Goal: Task Accomplishment & Management: Complete application form

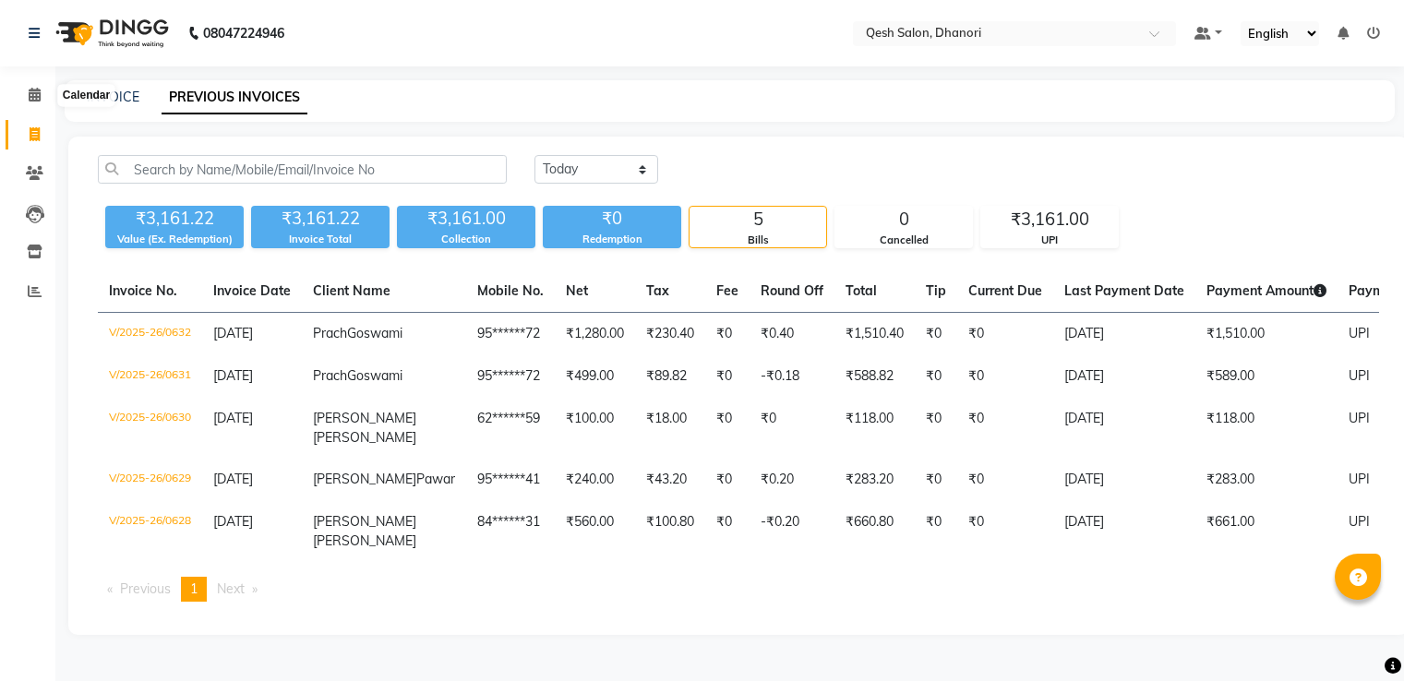
select select "[DATE]"
drag, startPoint x: 0, startPoint y: 0, endPoint x: 29, endPoint y: 89, distance: 93.1
click at [29, 89] on icon at bounding box center [35, 95] width 12 height 14
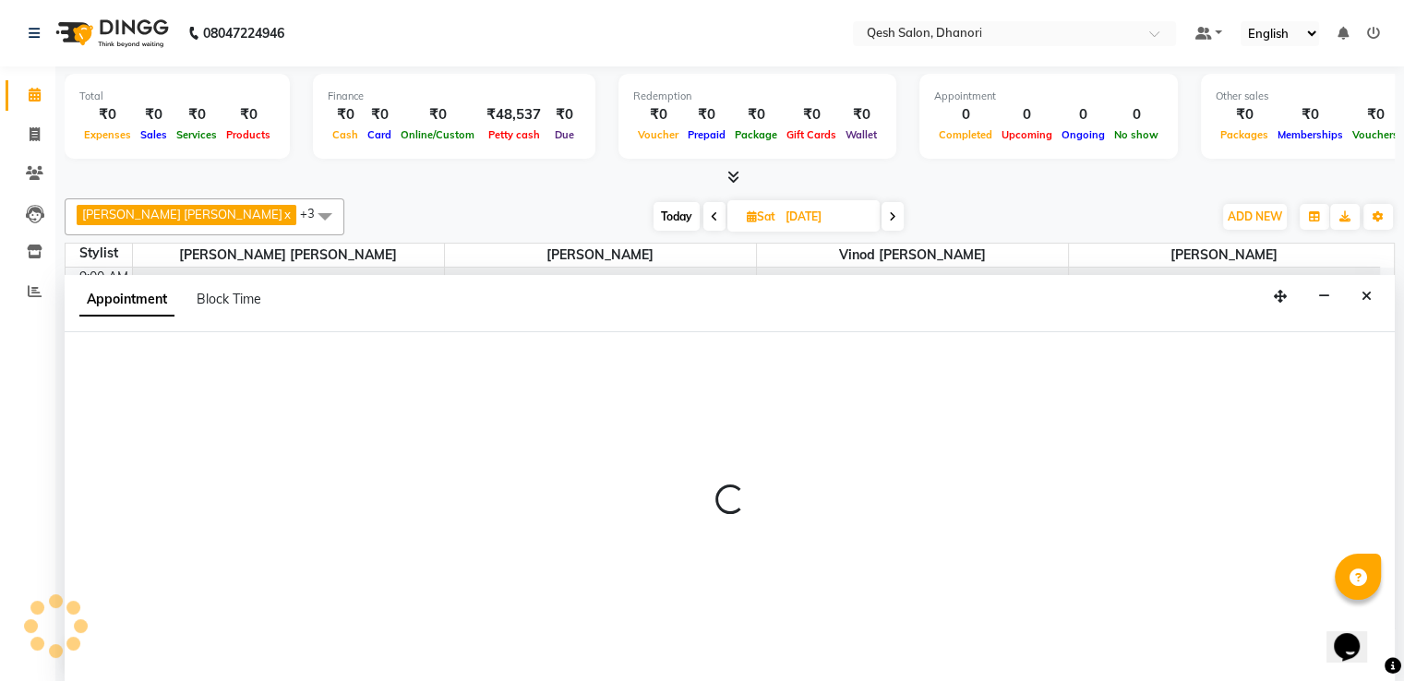
scroll to position [1, 0]
select select "79251"
select select "600"
select select "tentative"
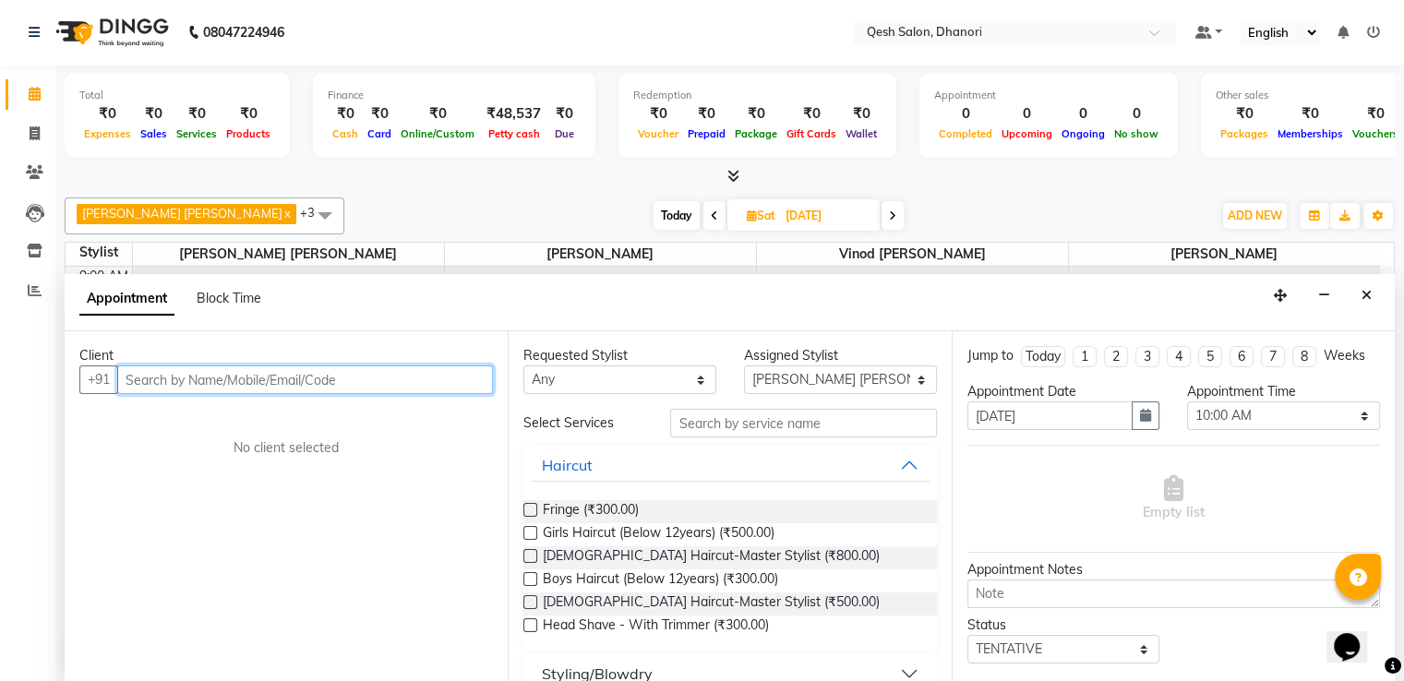
click at [137, 378] on input "text" at bounding box center [305, 379] width 376 height 29
paste input "9730109466"
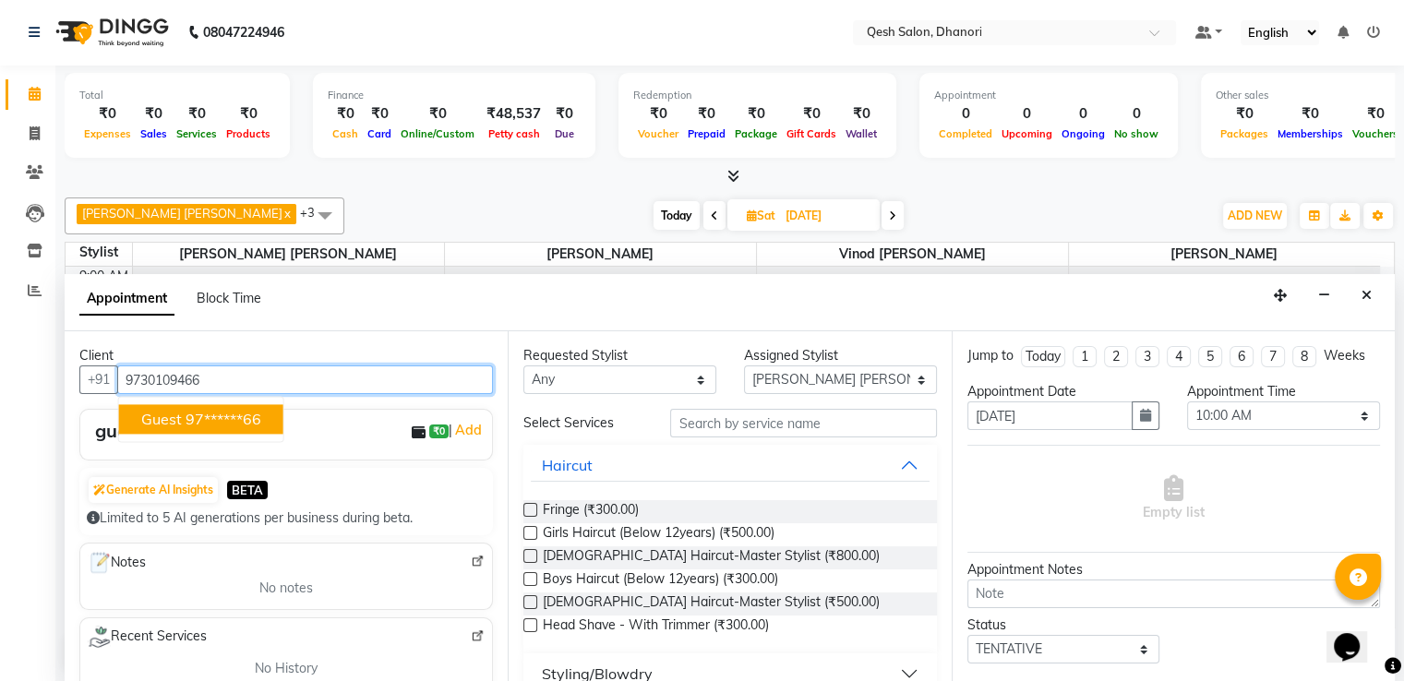
click at [186, 422] on ngb-highlight "97******66" at bounding box center [224, 419] width 76 height 18
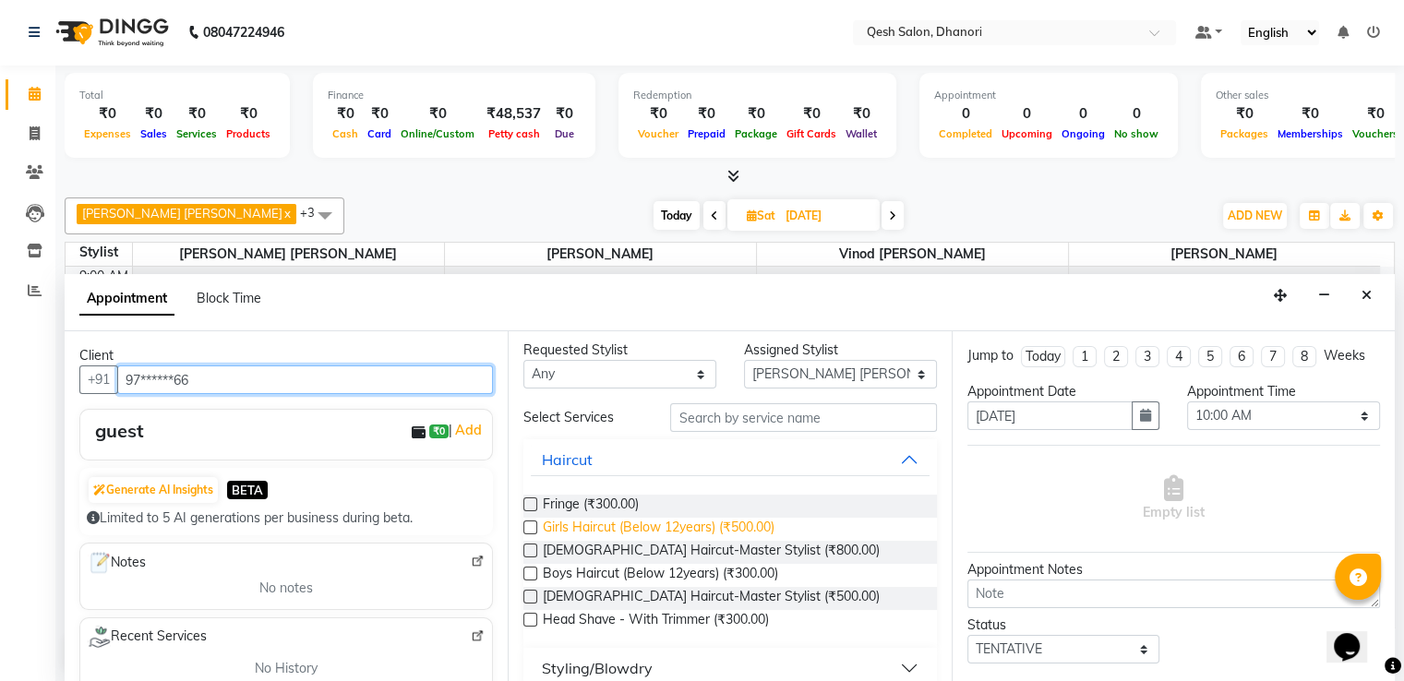
scroll to position [0, 0]
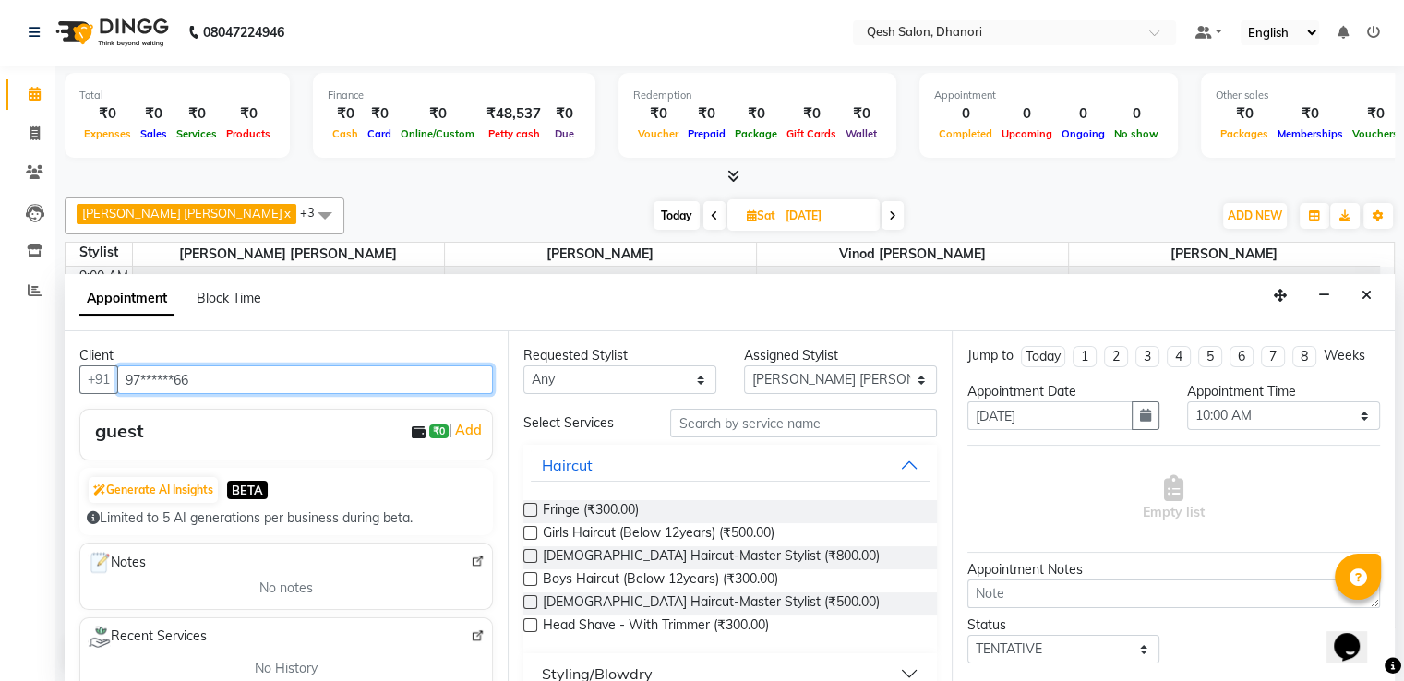
type input "97******66"
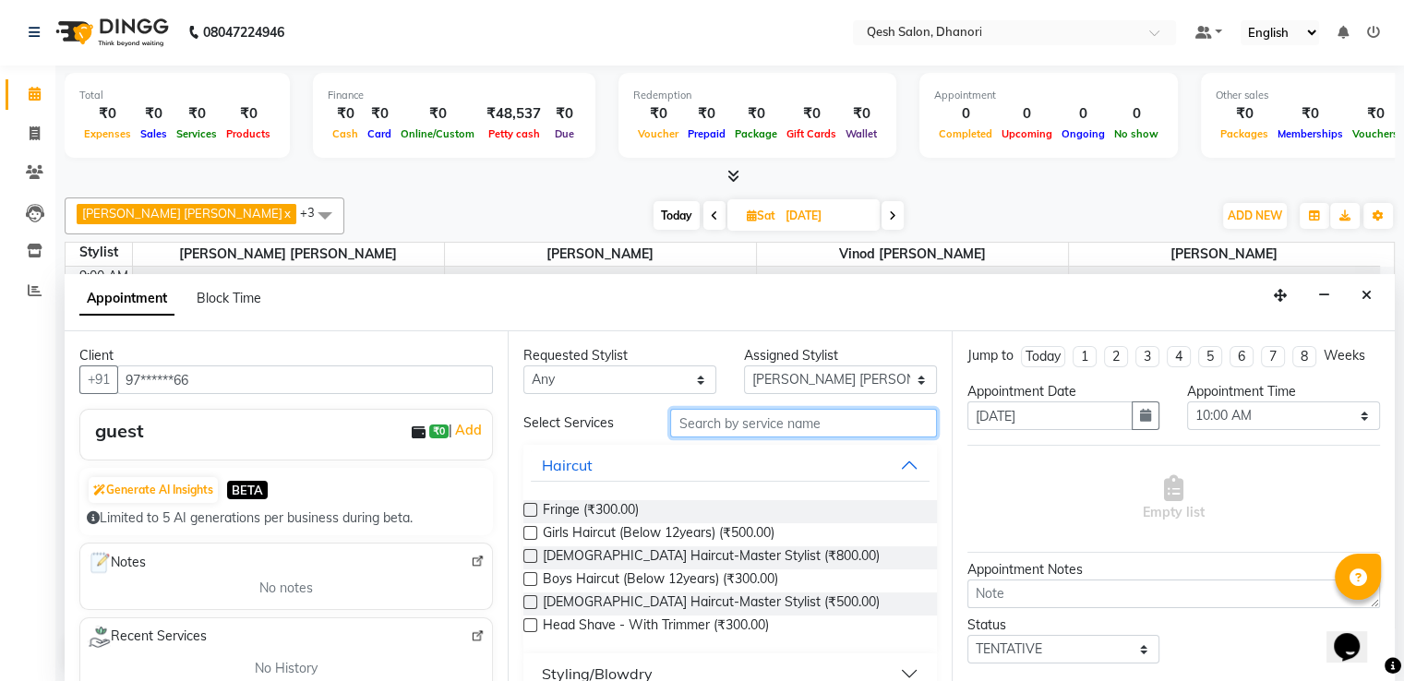
click at [706, 420] on input "text" at bounding box center [803, 423] width 266 height 29
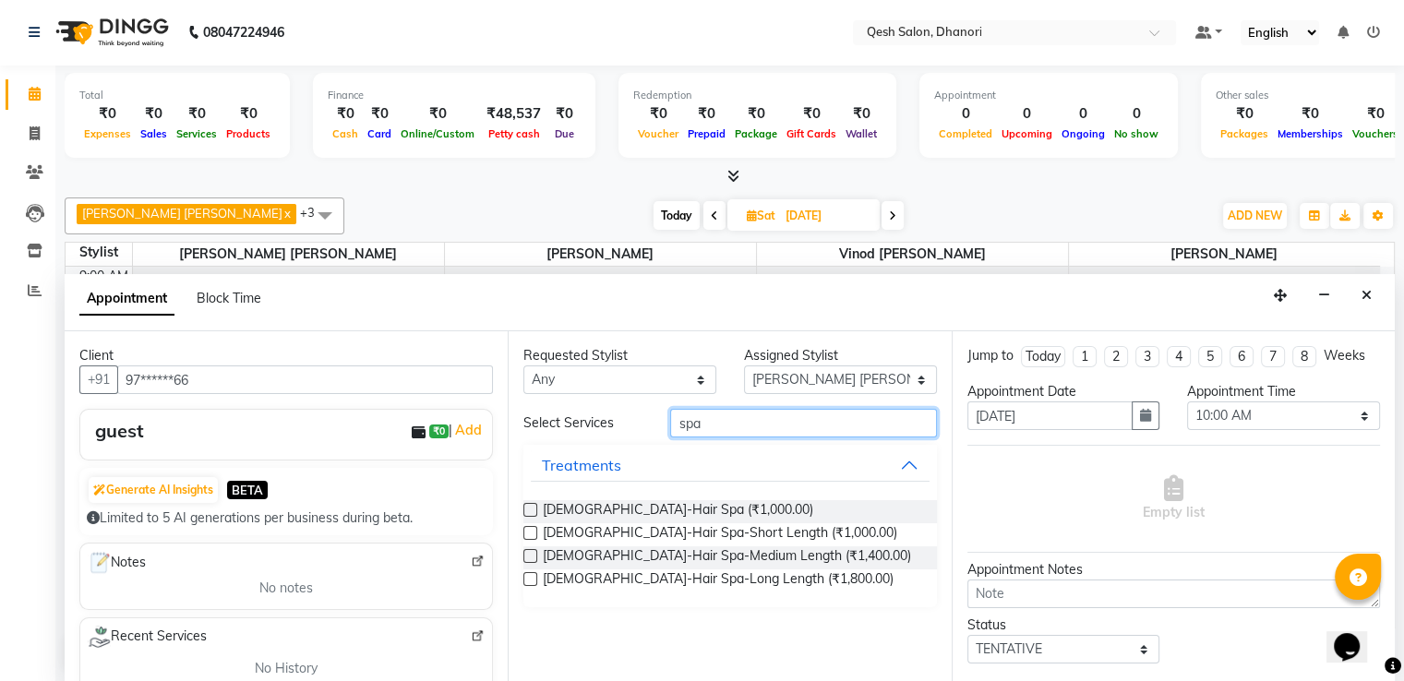
type input "spa"
click at [532, 507] on label at bounding box center [530, 510] width 14 height 14
click at [532, 507] on input "checkbox" at bounding box center [529, 512] width 12 height 12
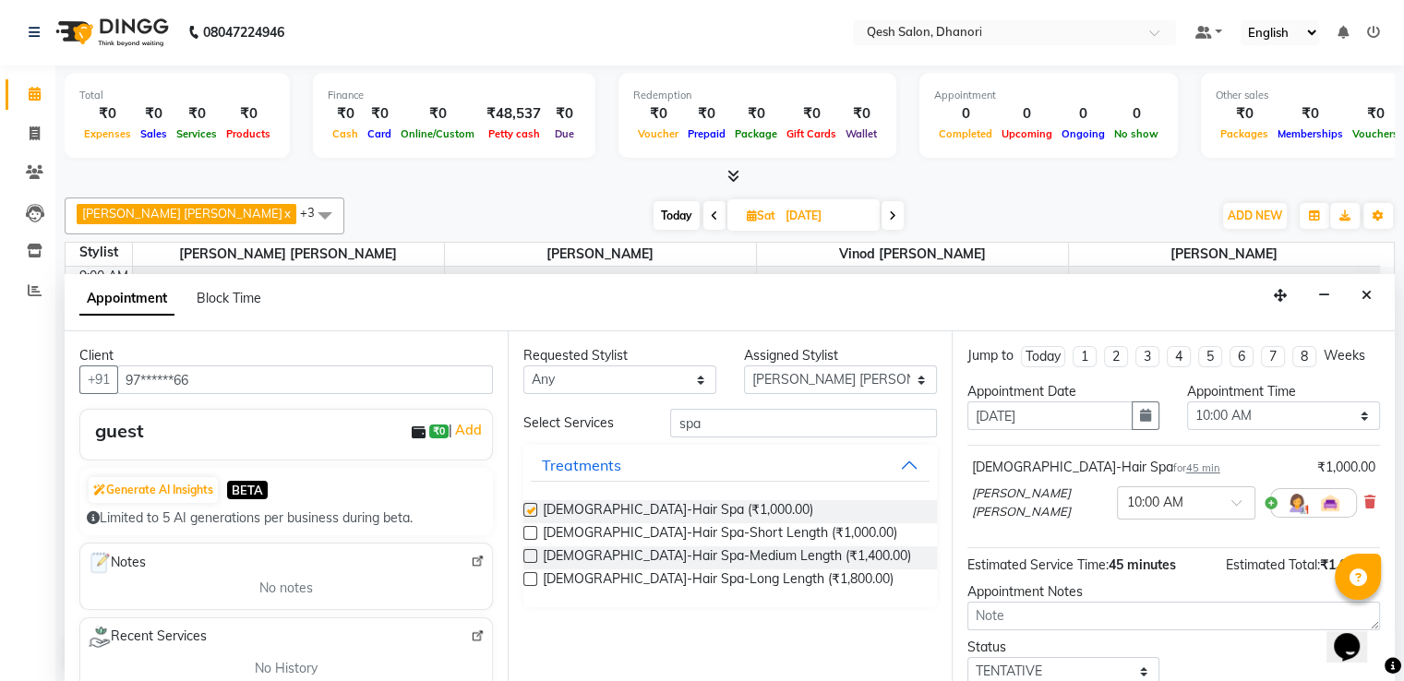
checkbox input "false"
click at [731, 418] on input "spa" at bounding box center [803, 423] width 266 height 29
type input "s"
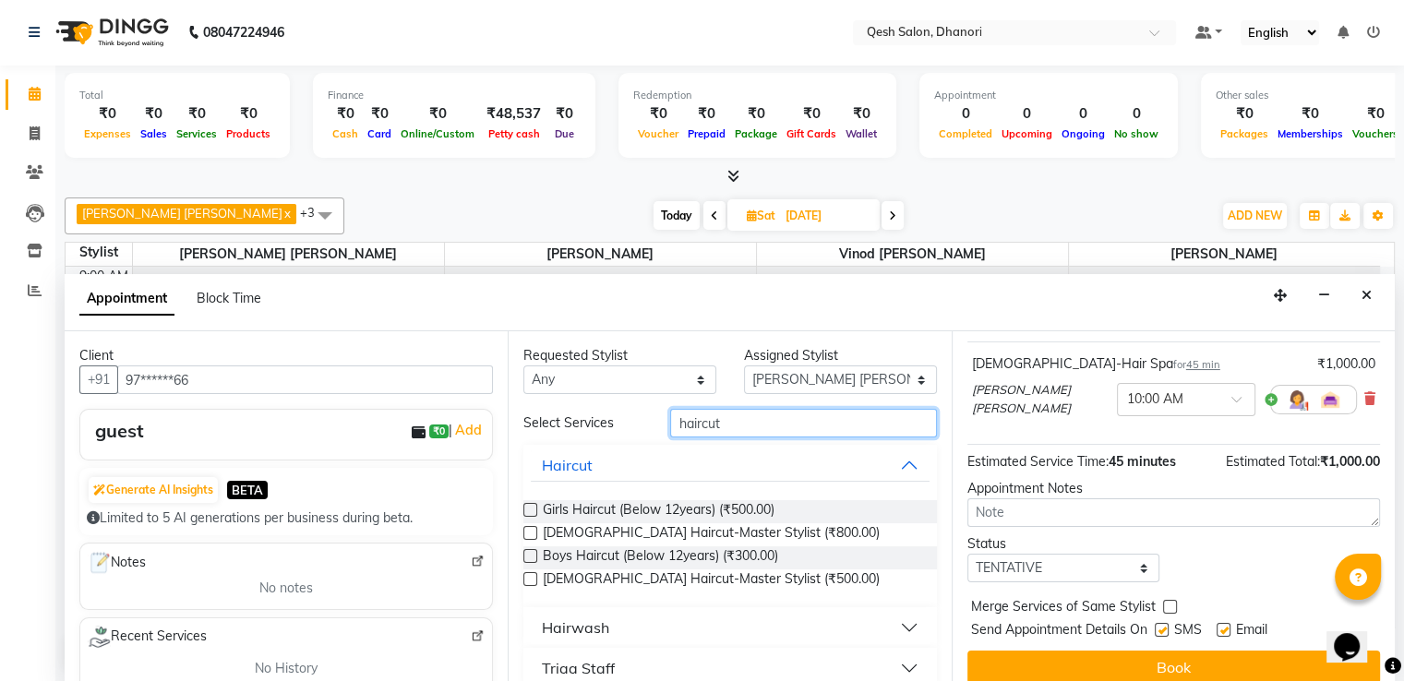
scroll to position [115, 0]
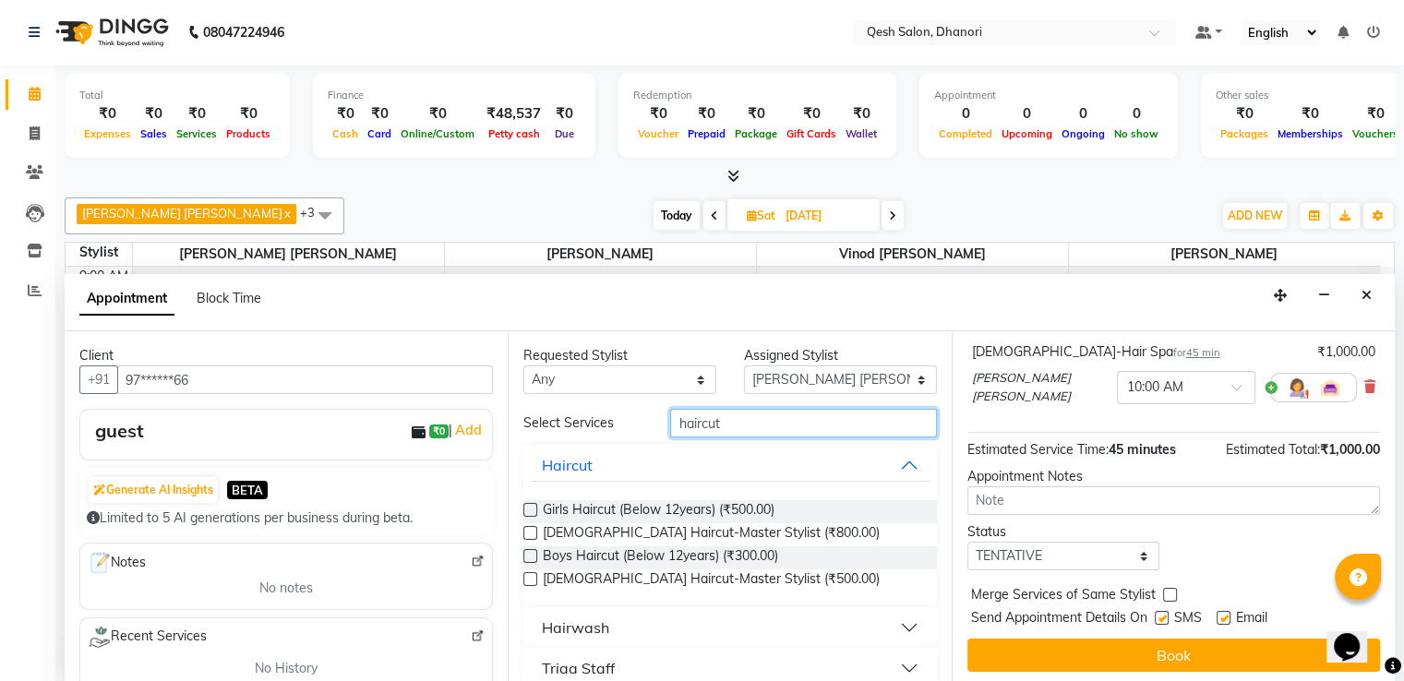
type input "haircut"
click at [529, 574] on label at bounding box center [530, 579] width 14 height 14
click at [529, 575] on input "checkbox" at bounding box center [529, 581] width 12 height 12
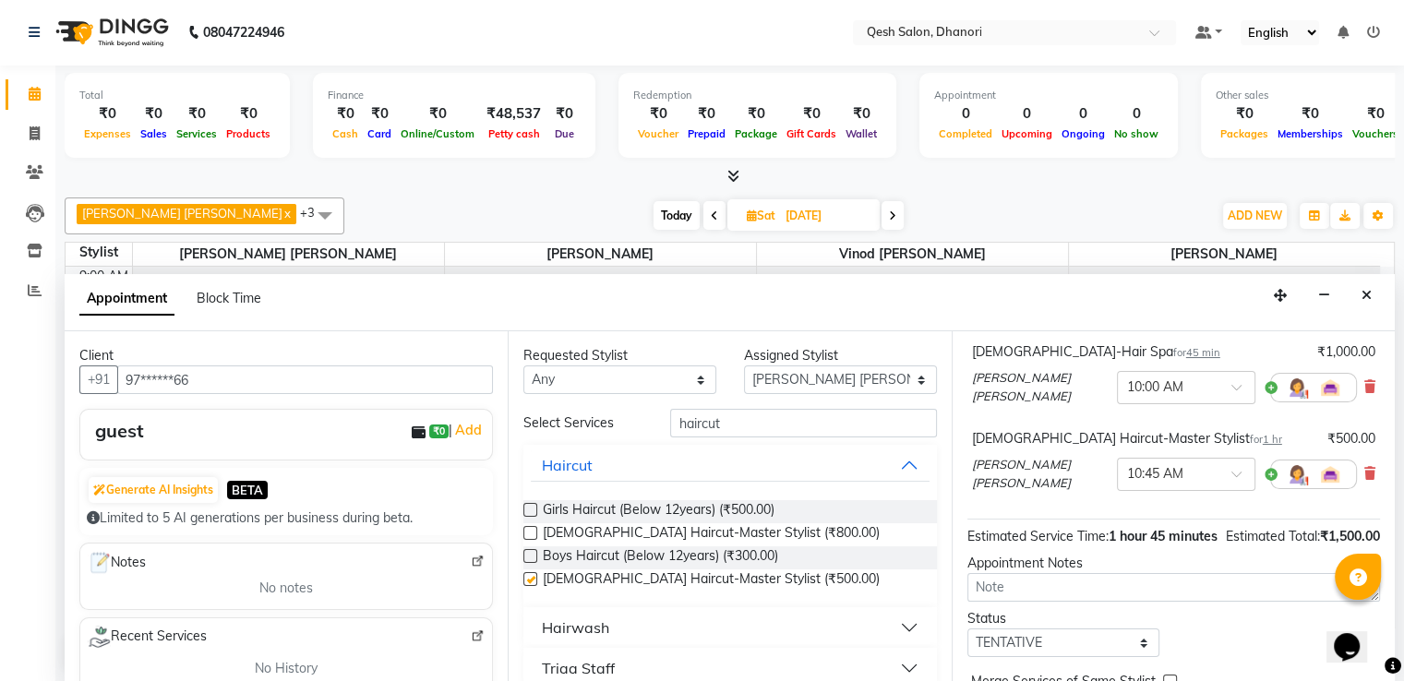
checkbox input "false"
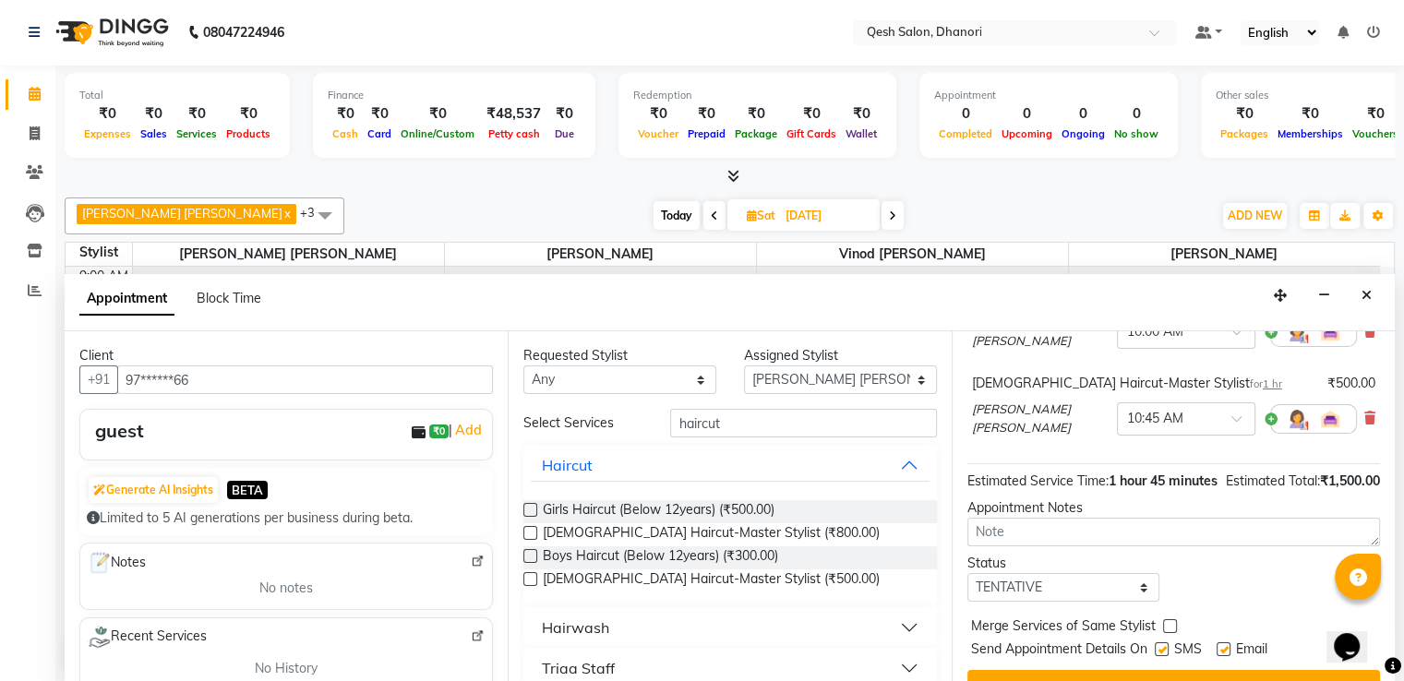
scroll to position [219, 0]
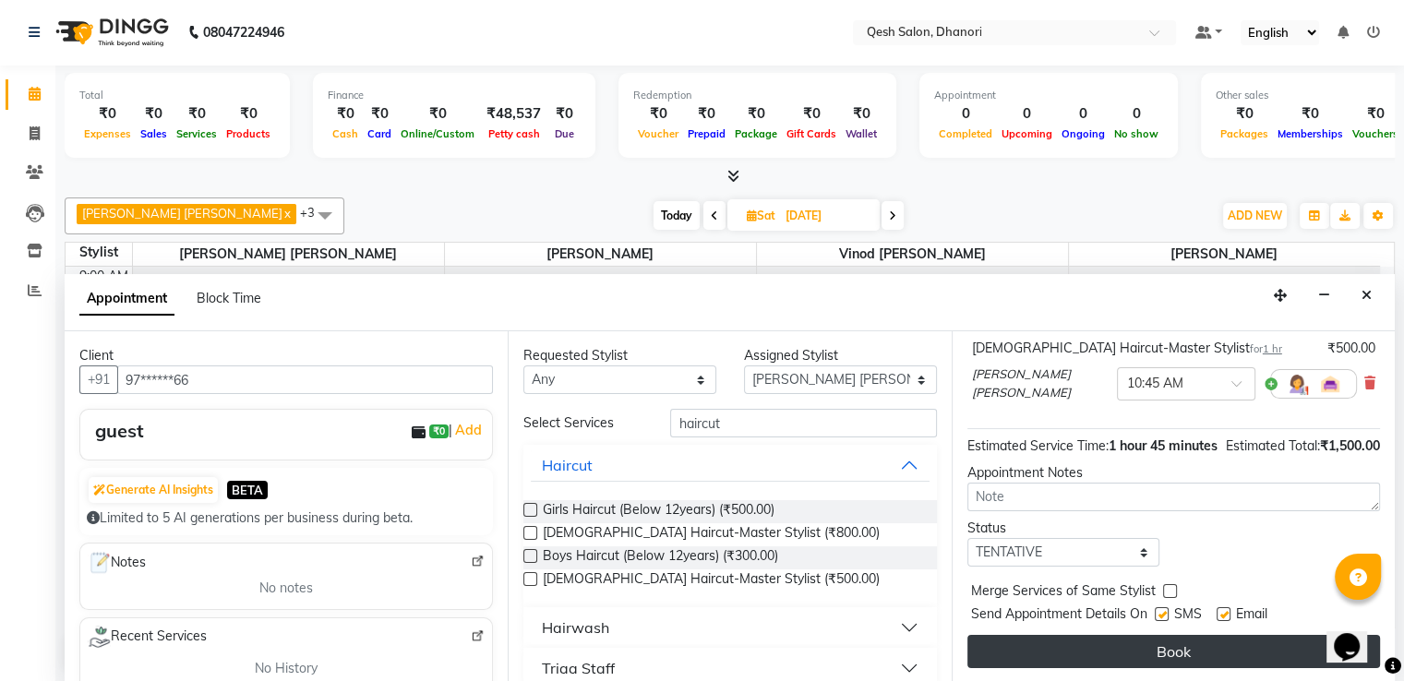
click at [1157, 636] on button "Book" at bounding box center [1173, 651] width 413 height 33
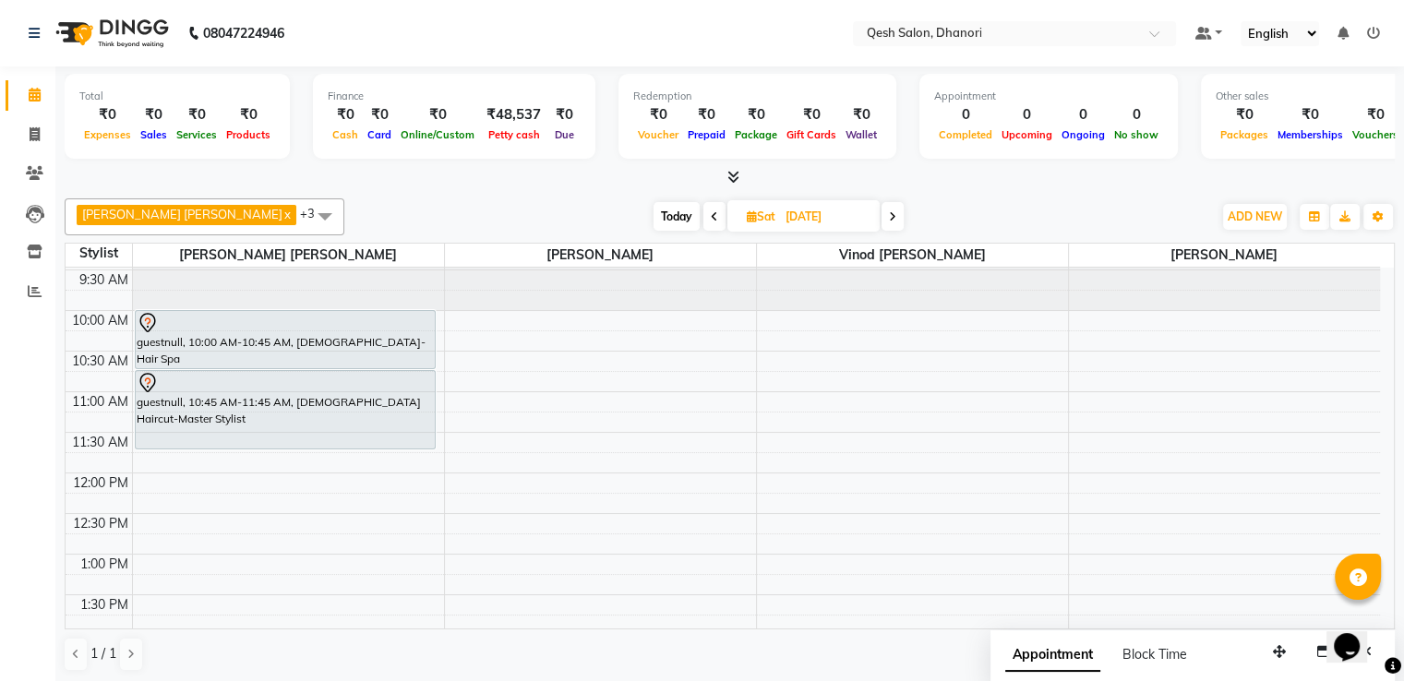
scroll to position [0, 0]
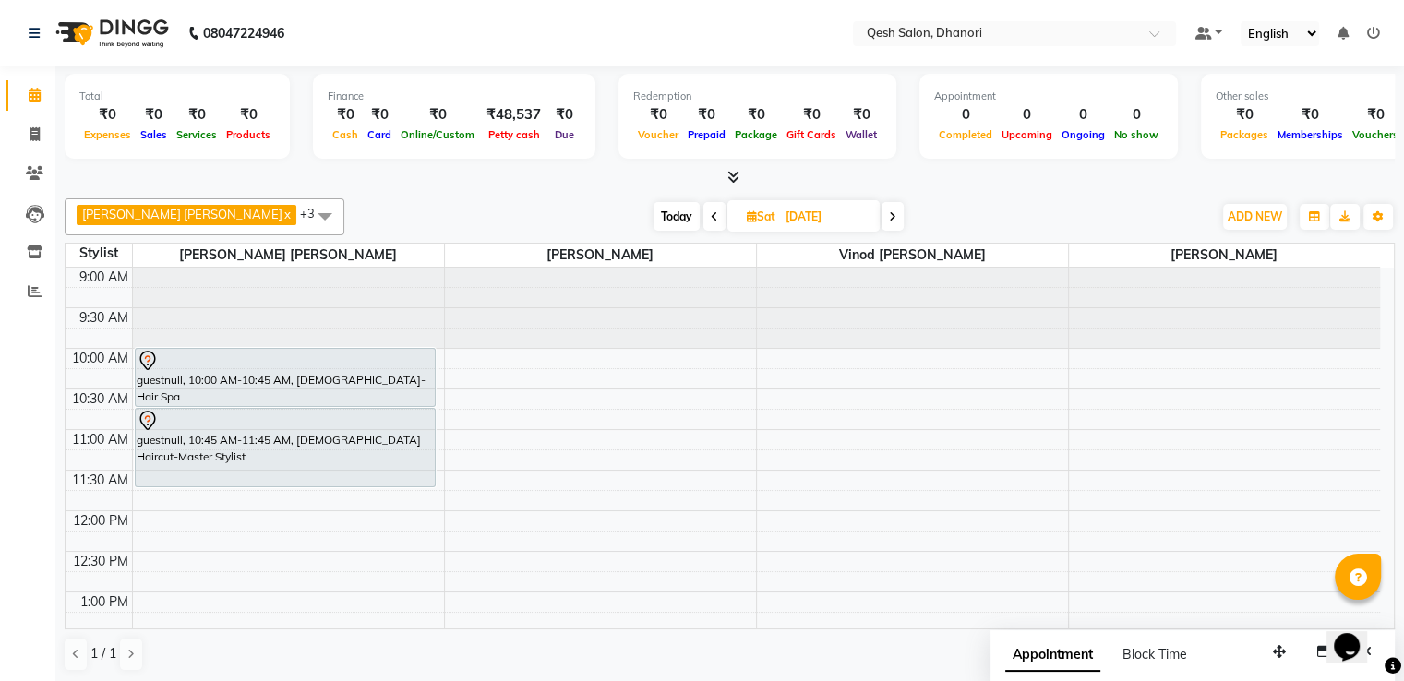
click at [711, 215] on icon at bounding box center [714, 216] width 7 height 11
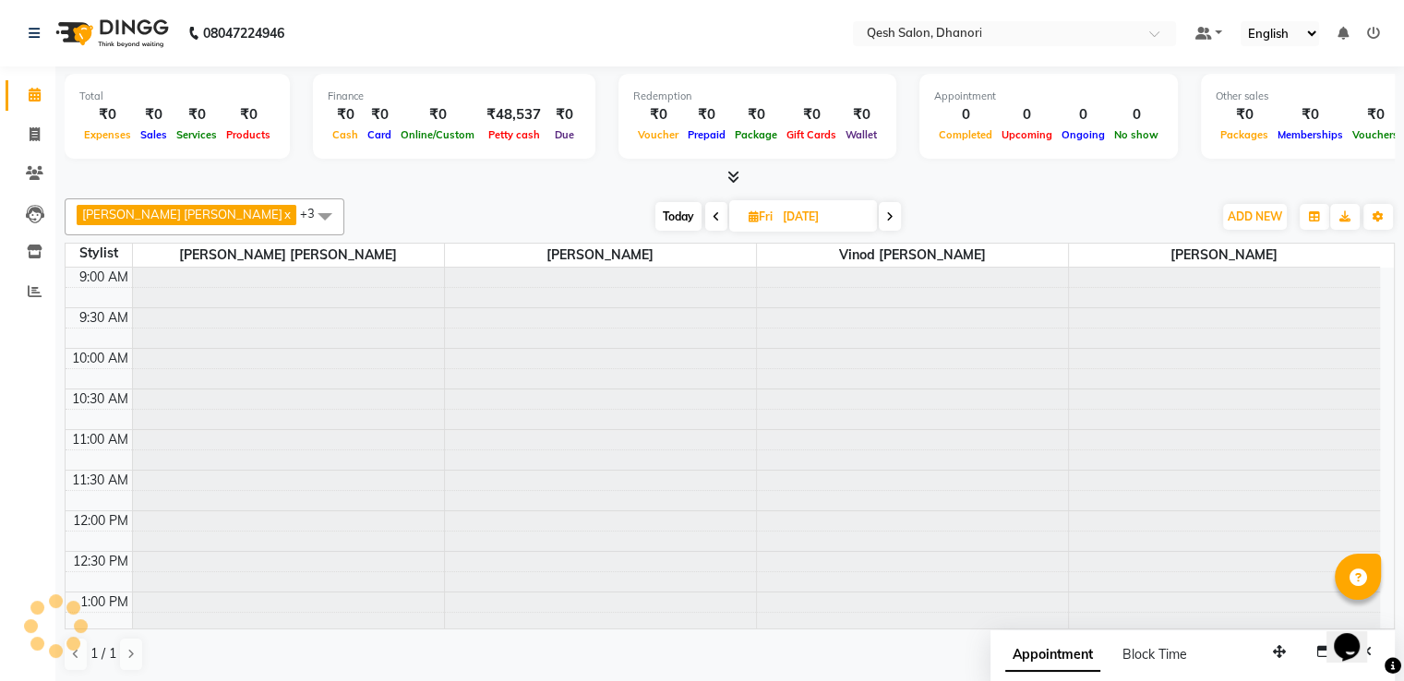
scroll to position [243, 0]
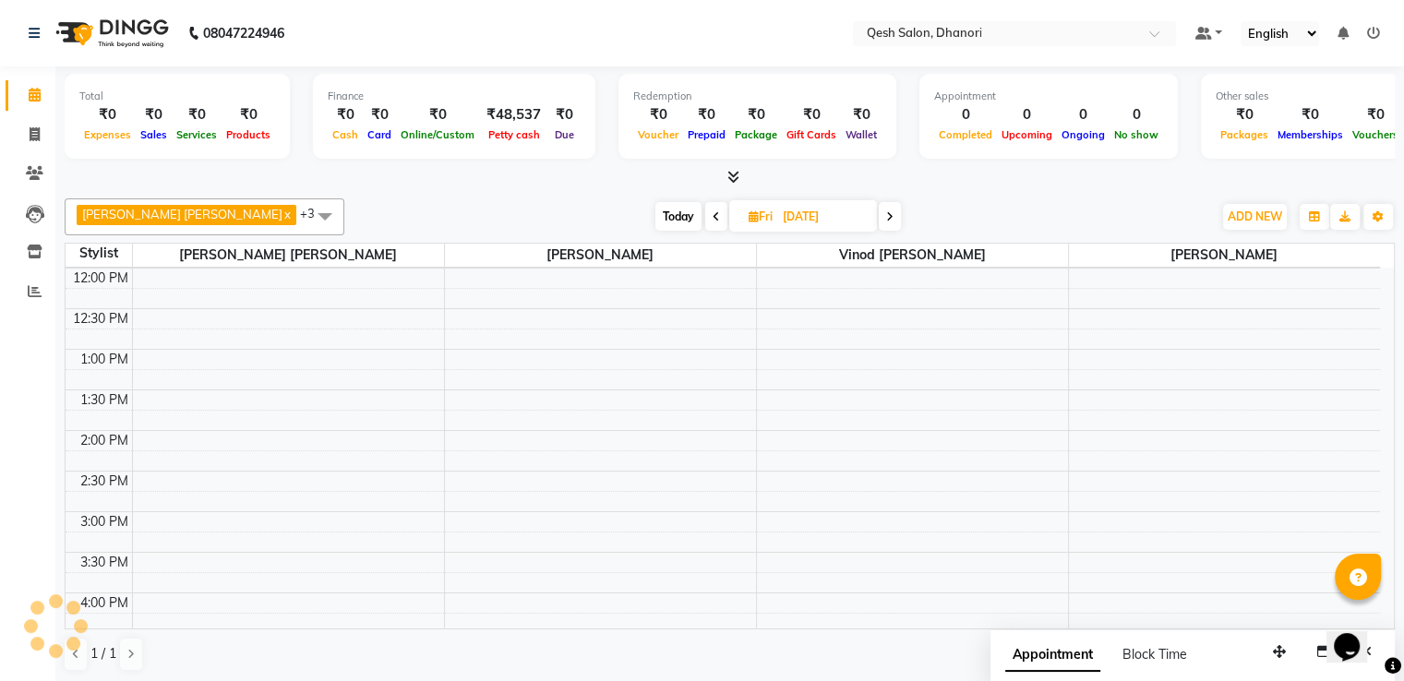
click at [712, 215] on icon at bounding box center [715, 216] width 7 height 11
type input "[DATE]"
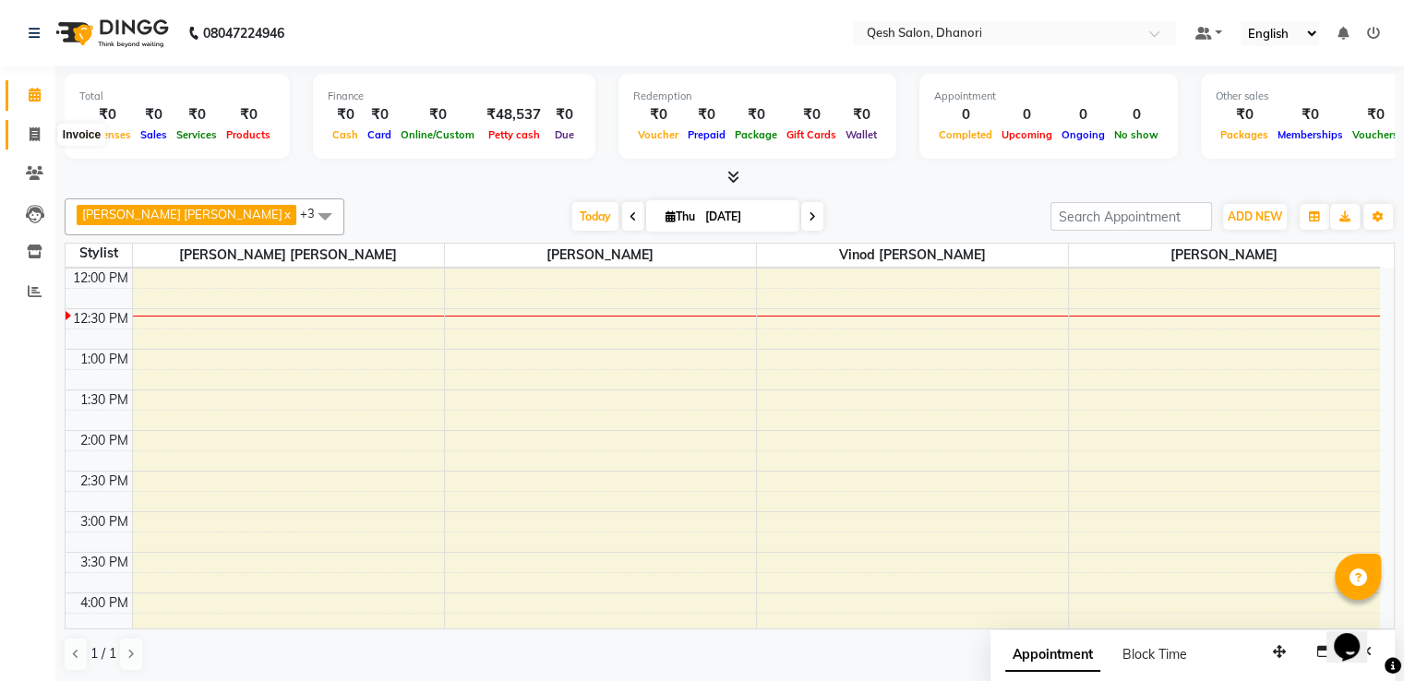
click at [30, 137] on icon at bounding box center [35, 134] width 10 height 14
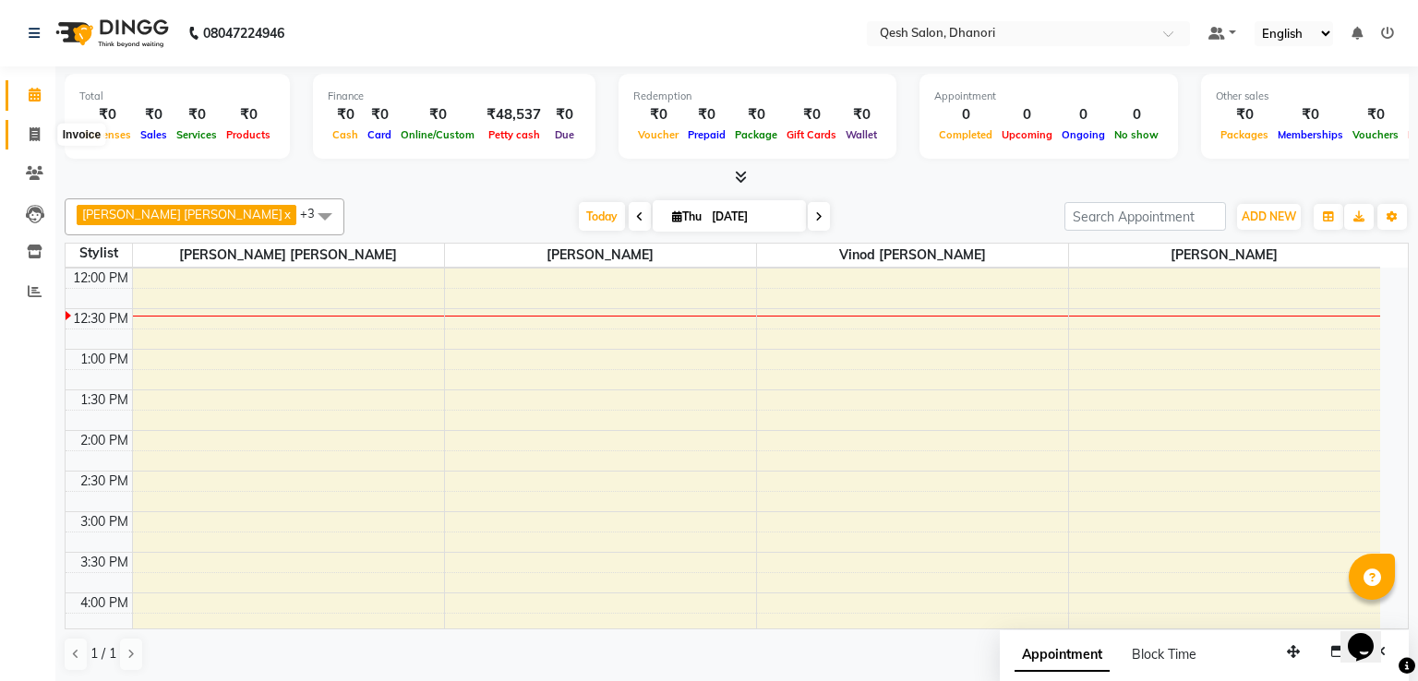
select select "service"
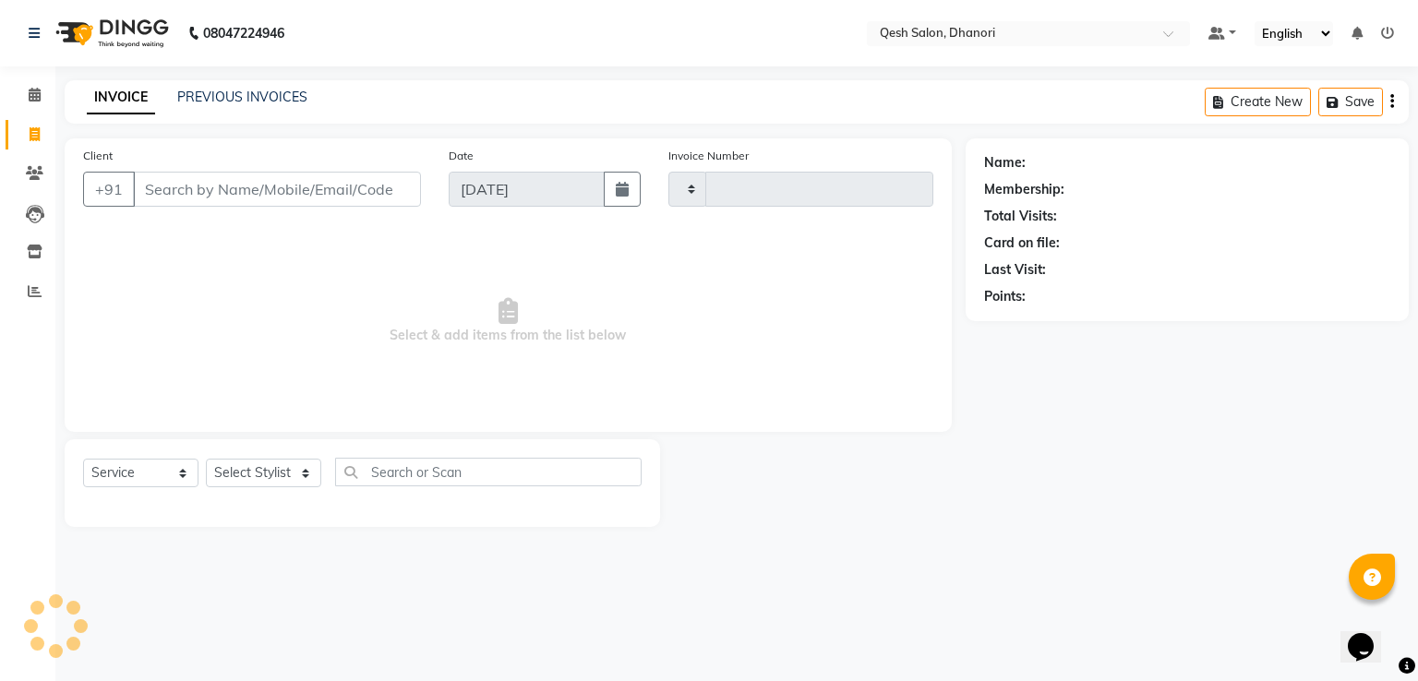
type input "0633"
select select "7641"
click at [284, 481] on select "Select Stylist" at bounding box center [263, 473] width 115 height 29
click at [284, 473] on select "Select Stylist [PERSON_NAME] [PERSON_NAME] [PERSON_NAME] [PERSON_NAME] [PERSON_…" at bounding box center [270, 473] width 128 height 29
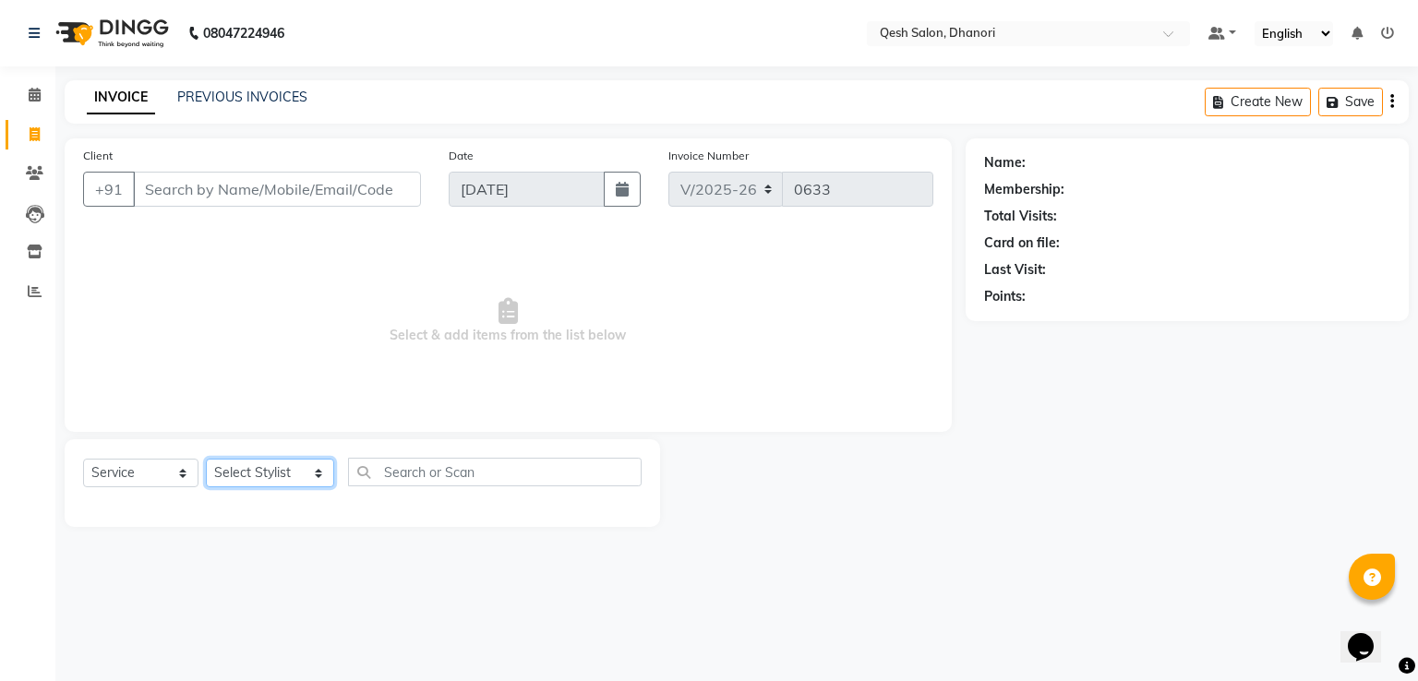
select select "83667"
click at [206, 460] on select "Select Stylist [PERSON_NAME] [PERSON_NAME] [PERSON_NAME] [PERSON_NAME] [PERSON_…" at bounding box center [270, 473] width 128 height 29
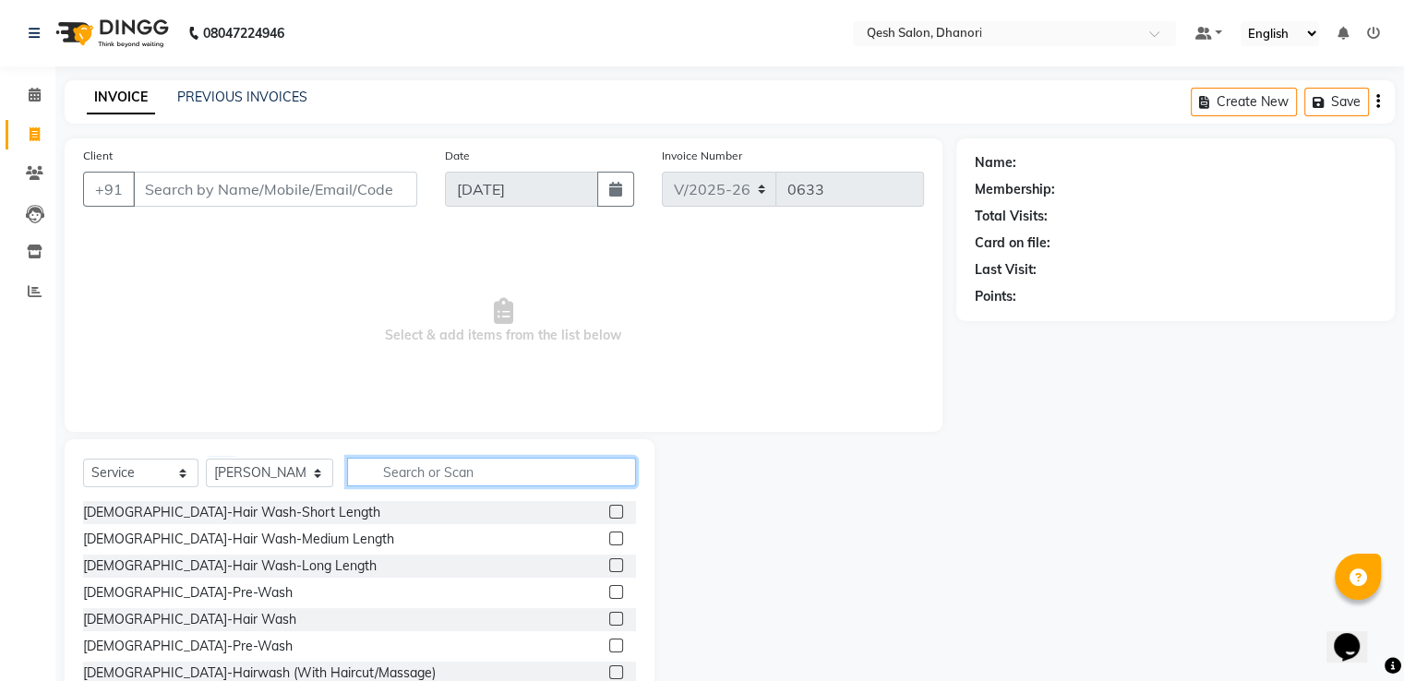
click at [368, 472] on input "text" at bounding box center [491, 472] width 288 height 29
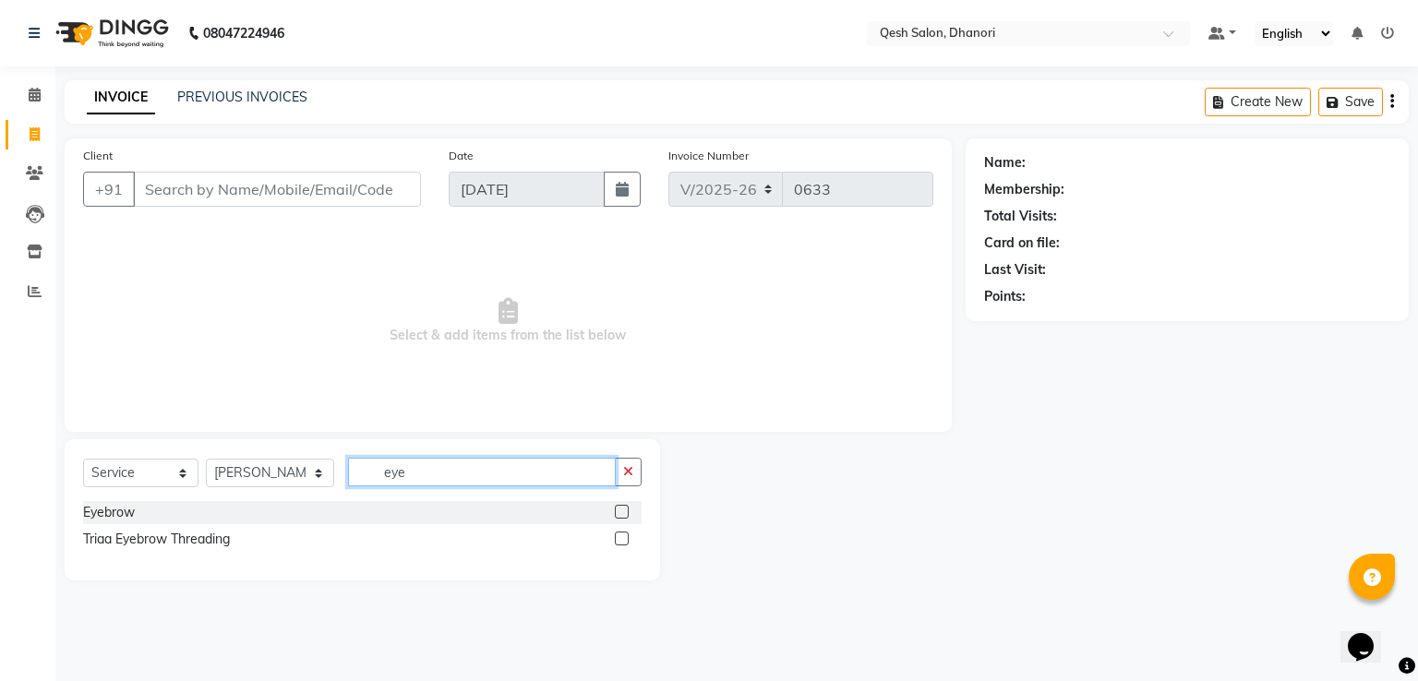
type input "eye"
click at [625, 515] on label at bounding box center [622, 512] width 14 height 14
click at [625, 515] on input "checkbox" at bounding box center [621, 513] width 12 height 12
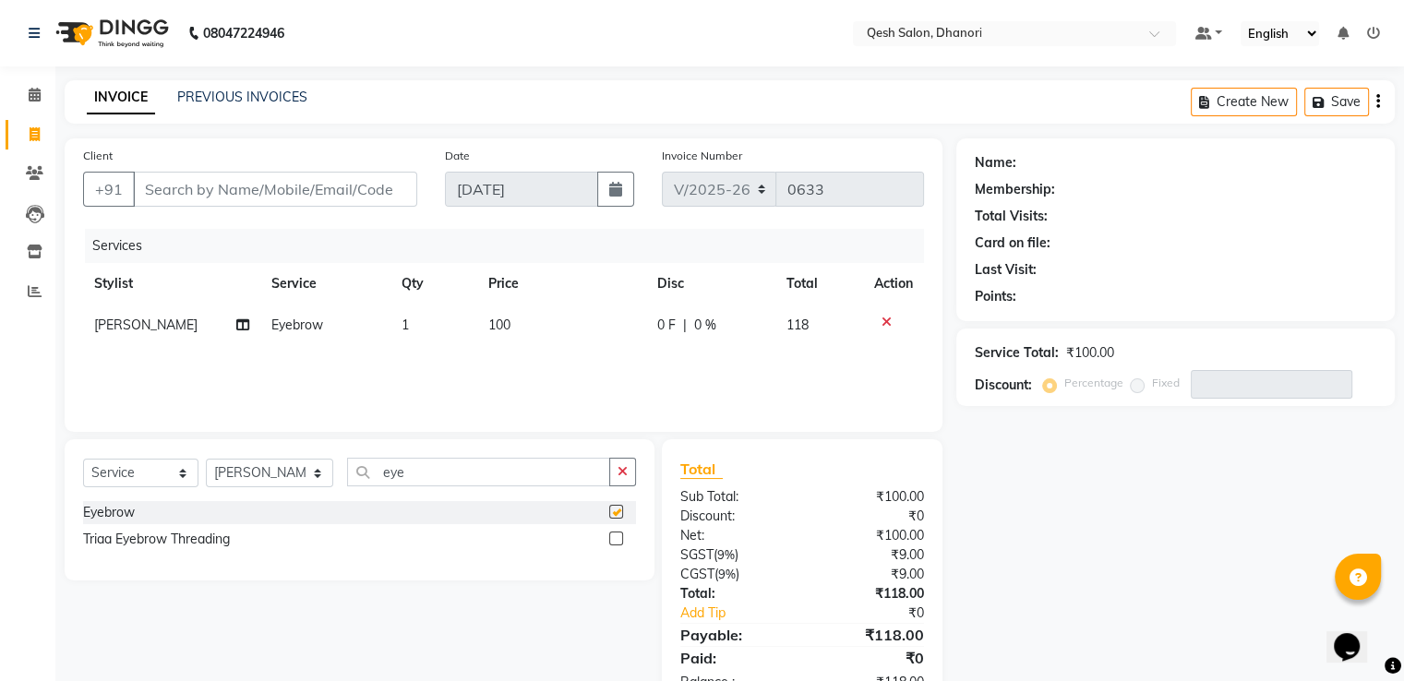
checkbox input "false"
click at [175, 197] on input "Client" at bounding box center [275, 189] width 284 height 35
type input "7"
type input "0"
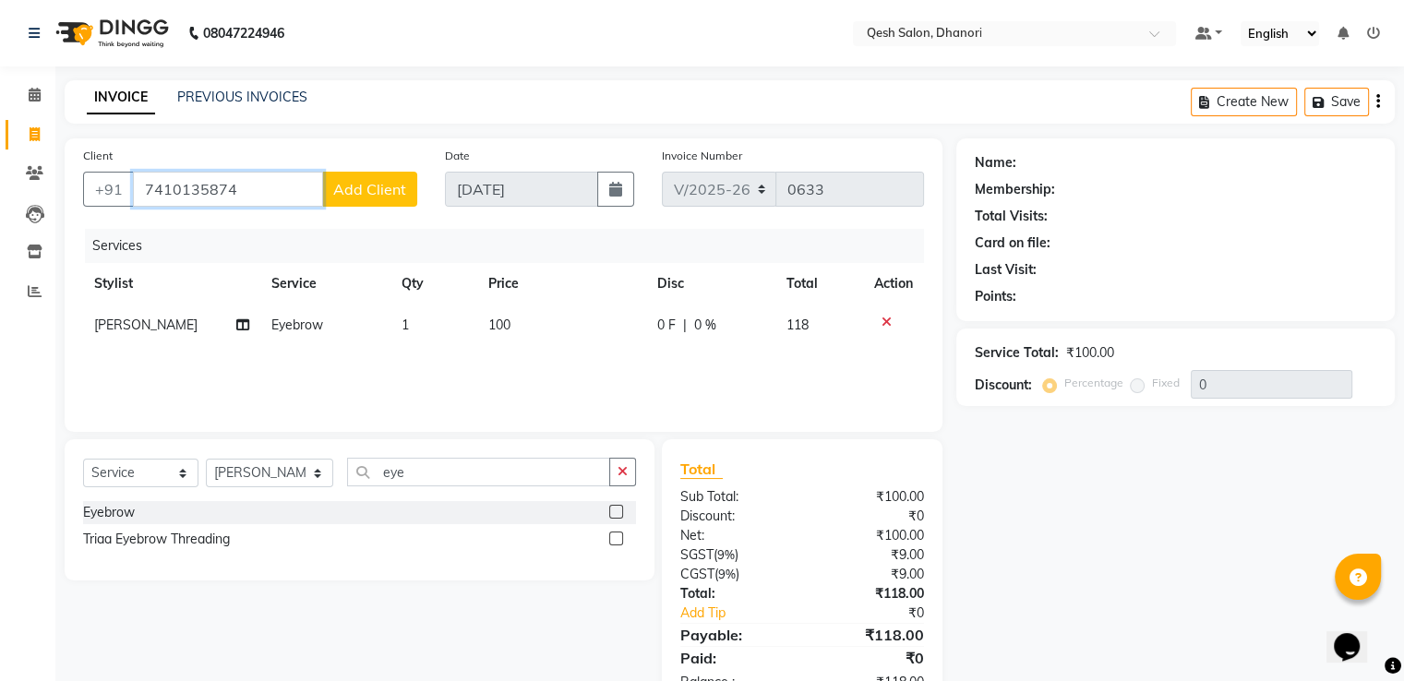
type input "7410135874"
click at [362, 182] on span "Add Client" at bounding box center [369, 189] width 73 height 18
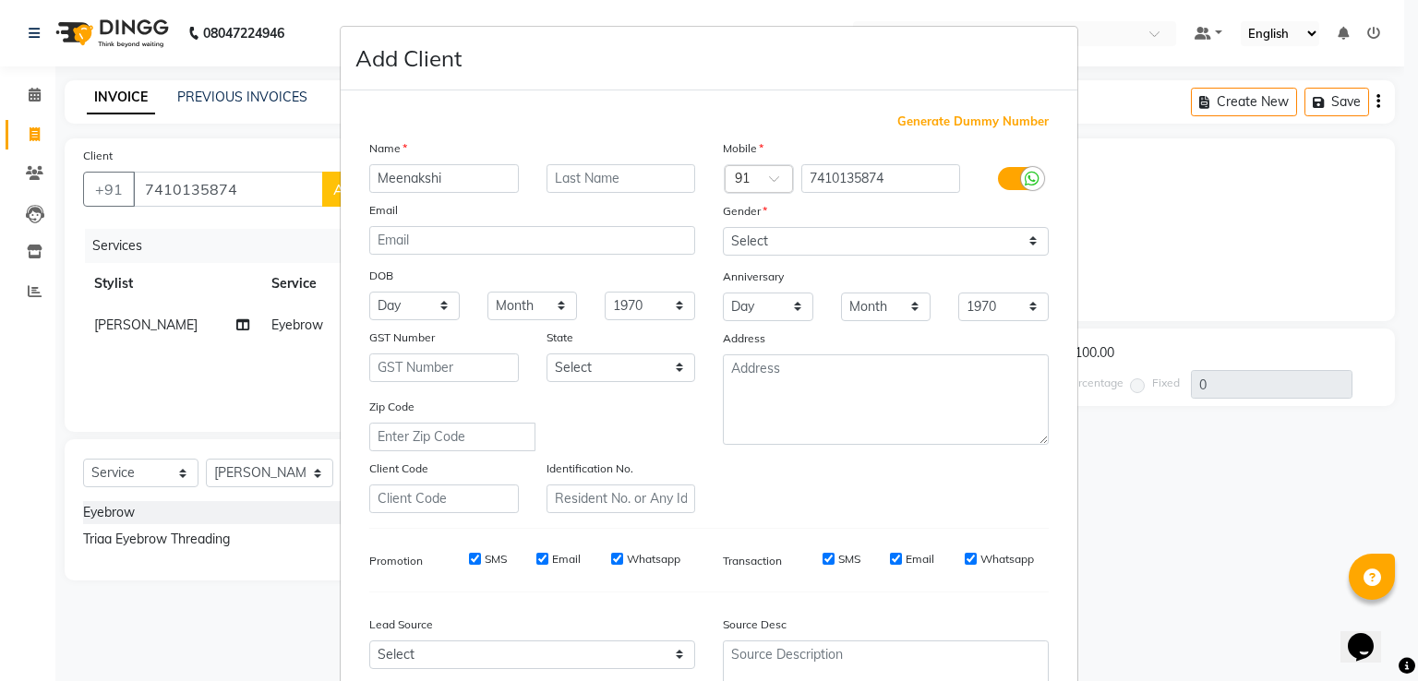
type input "Meenakshi"
click at [805, 233] on select "Select [DEMOGRAPHIC_DATA] [DEMOGRAPHIC_DATA] Other Prefer Not To Say" at bounding box center [886, 241] width 326 height 29
select select "[DEMOGRAPHIC_DATA]"
click at [723, 228] on select "Select [DEMOGRAPHIC_DATA] [DEMOGRAPHIC_DATA] Other Prefer Not To Say" at bounding box center [886, 241] width 326 height 29
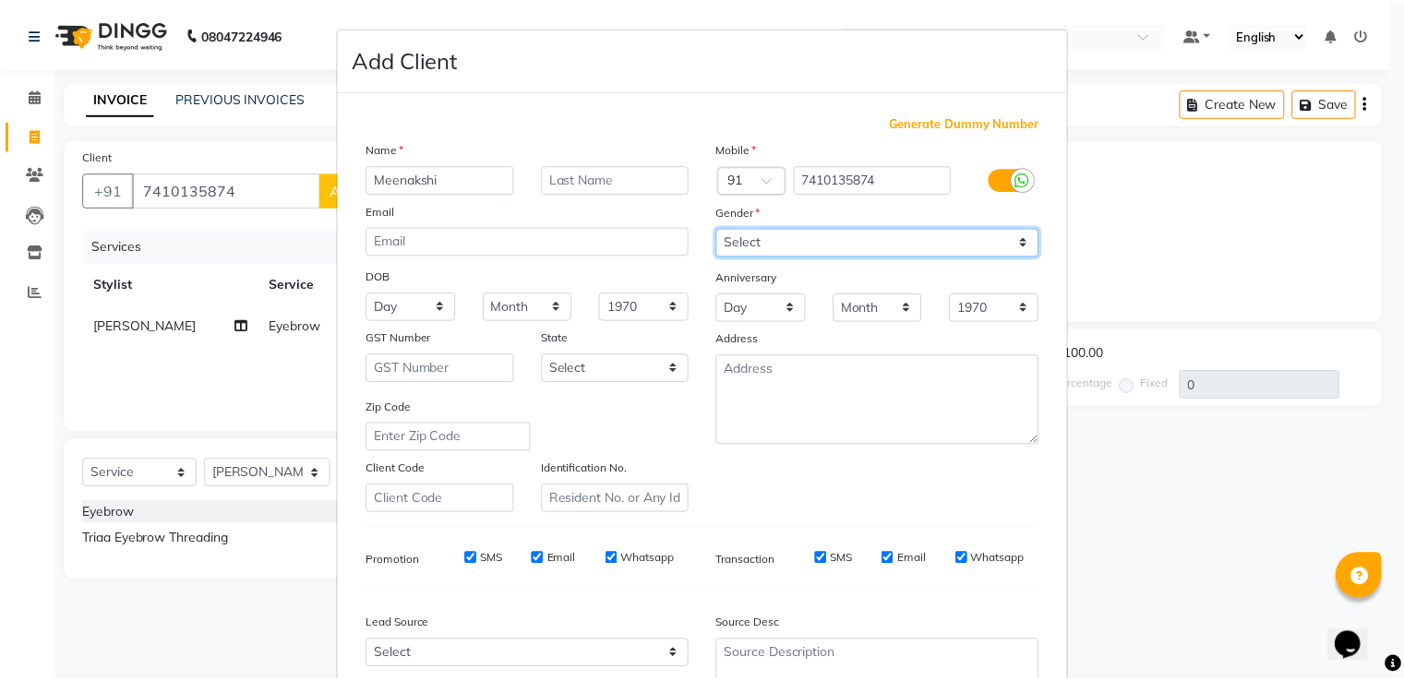
scroll to position [180, 0]
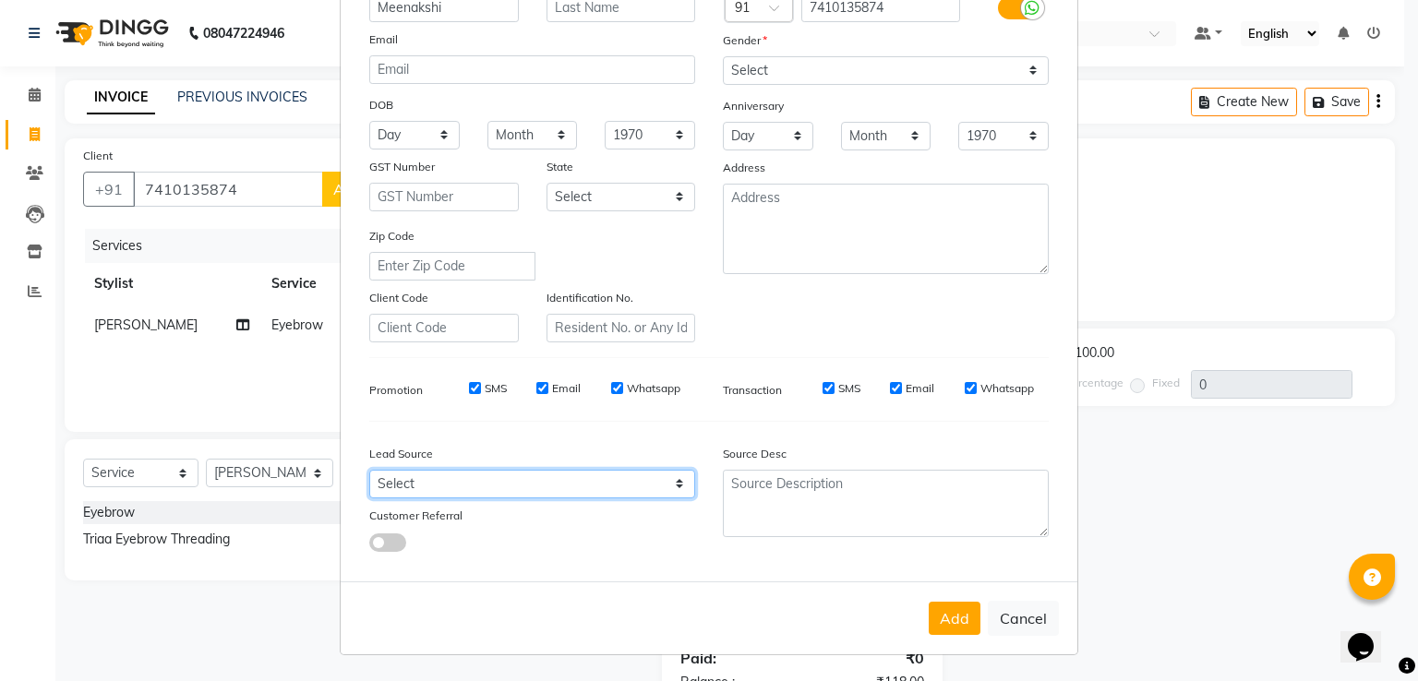
click at [469, 486] on select "Select Walk-in Referral Internet Friend Word of Mouth Advertisement Facebook Ju…" at bounding box center [532, 484] width 326 height 29
select select "51686"
click at [369, 470] on select "Select Walk-in Referral Internet Friend Word of Mouth Advertisement Facebook Ju…" at bounding box center [532, 484] width 326 height 29
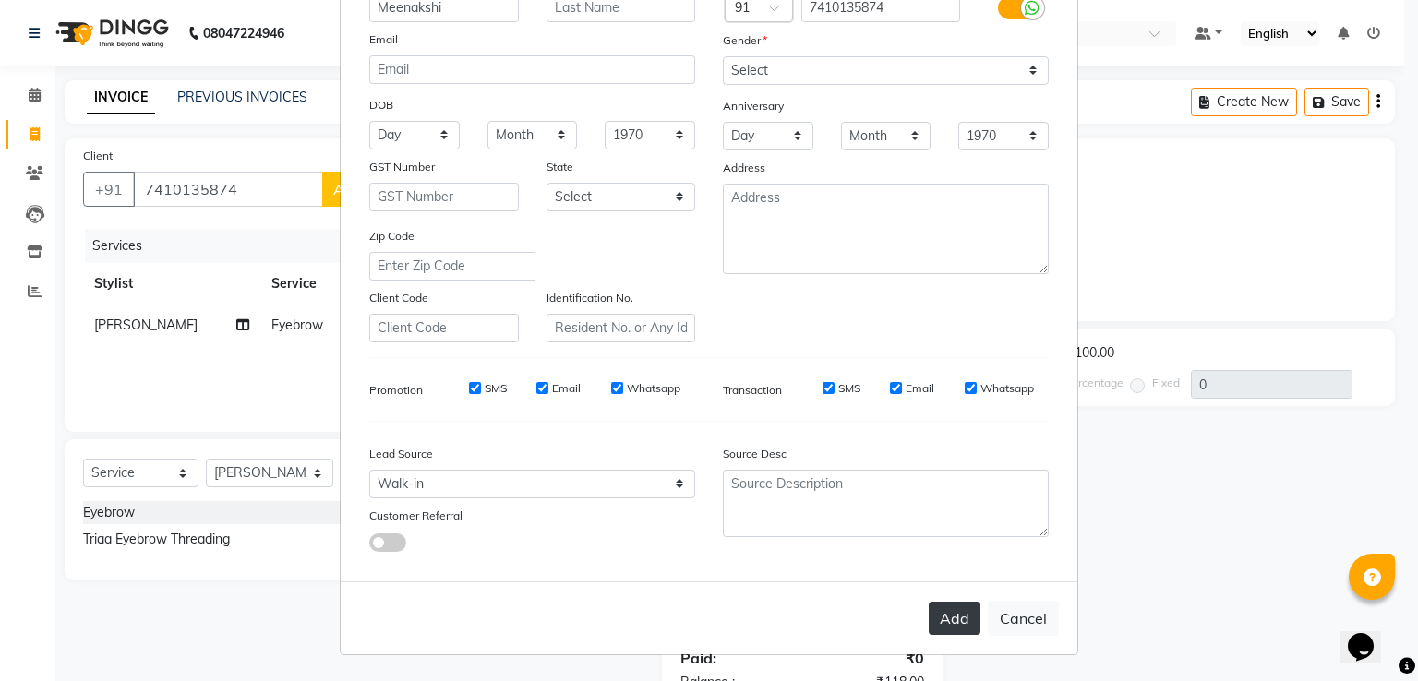
click at [941, 615] on button "Add" at bounding box center [954, 618] width 52 height 33
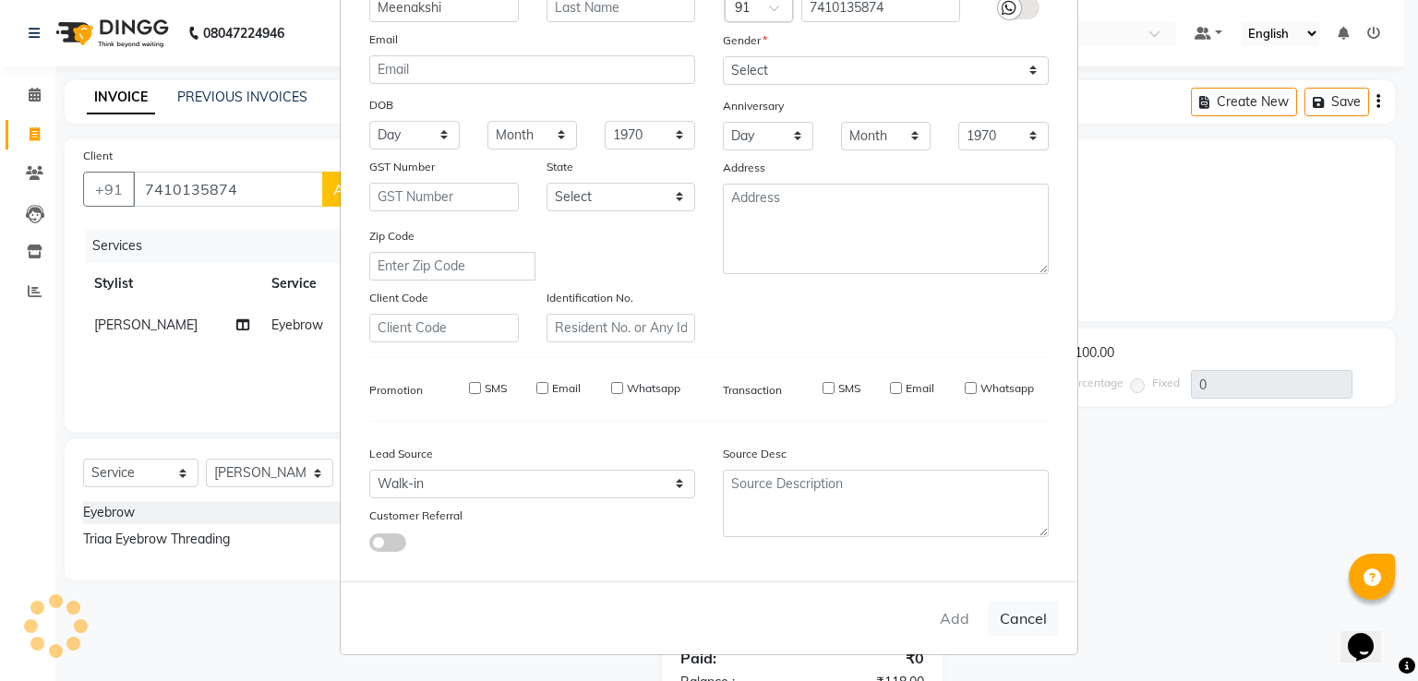
type input "74******74"
select select
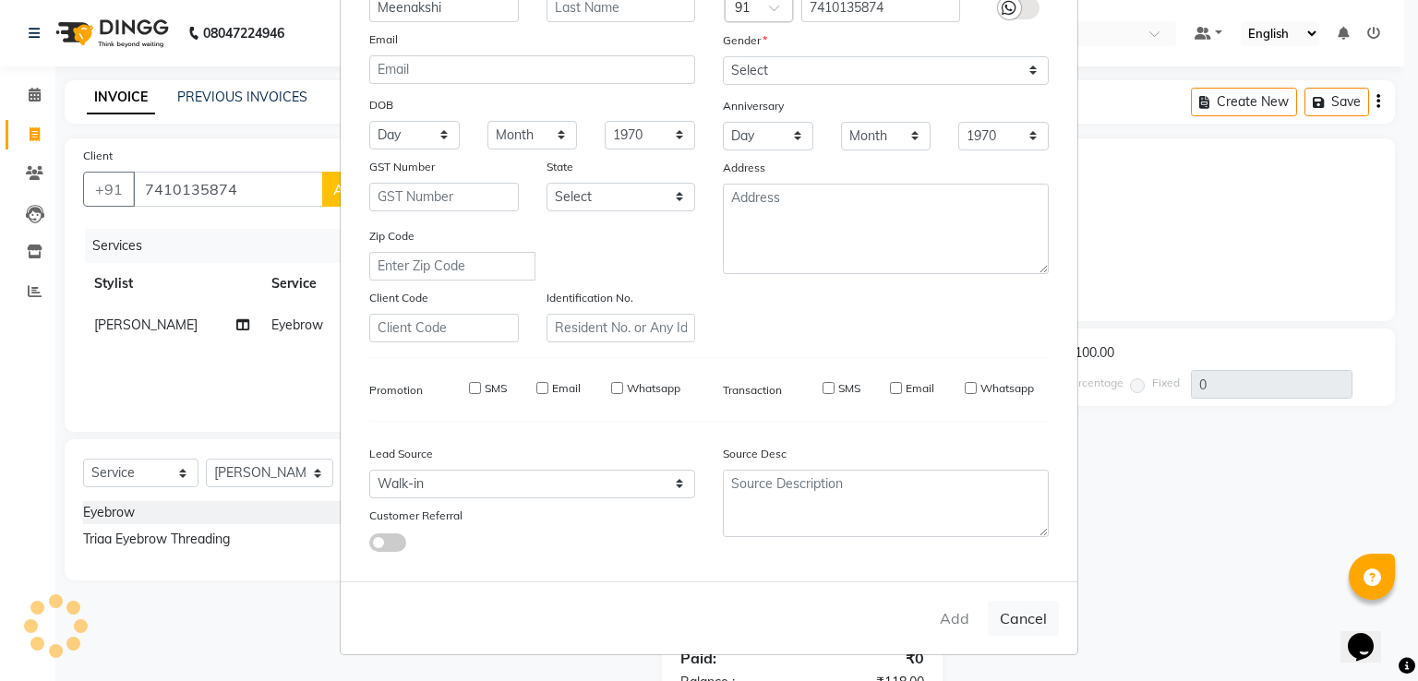
select select
checkbox input "false"
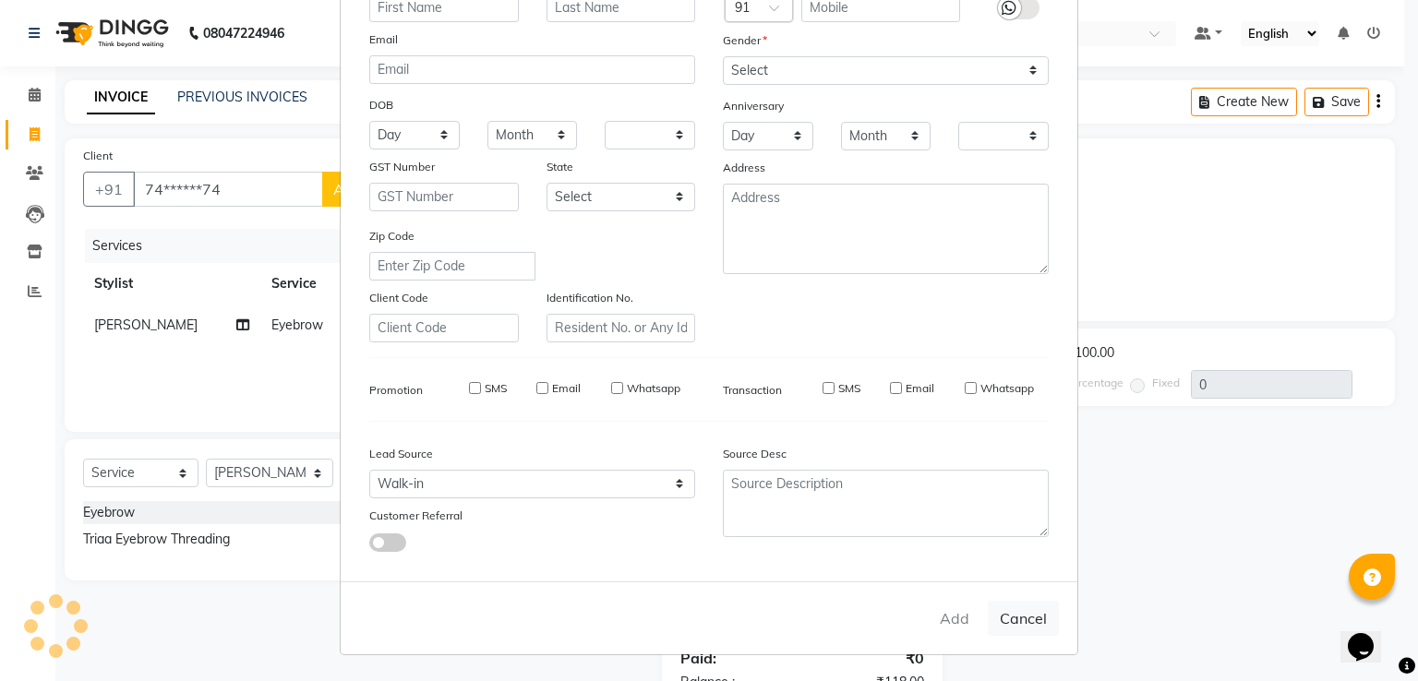
checkbox input "false"
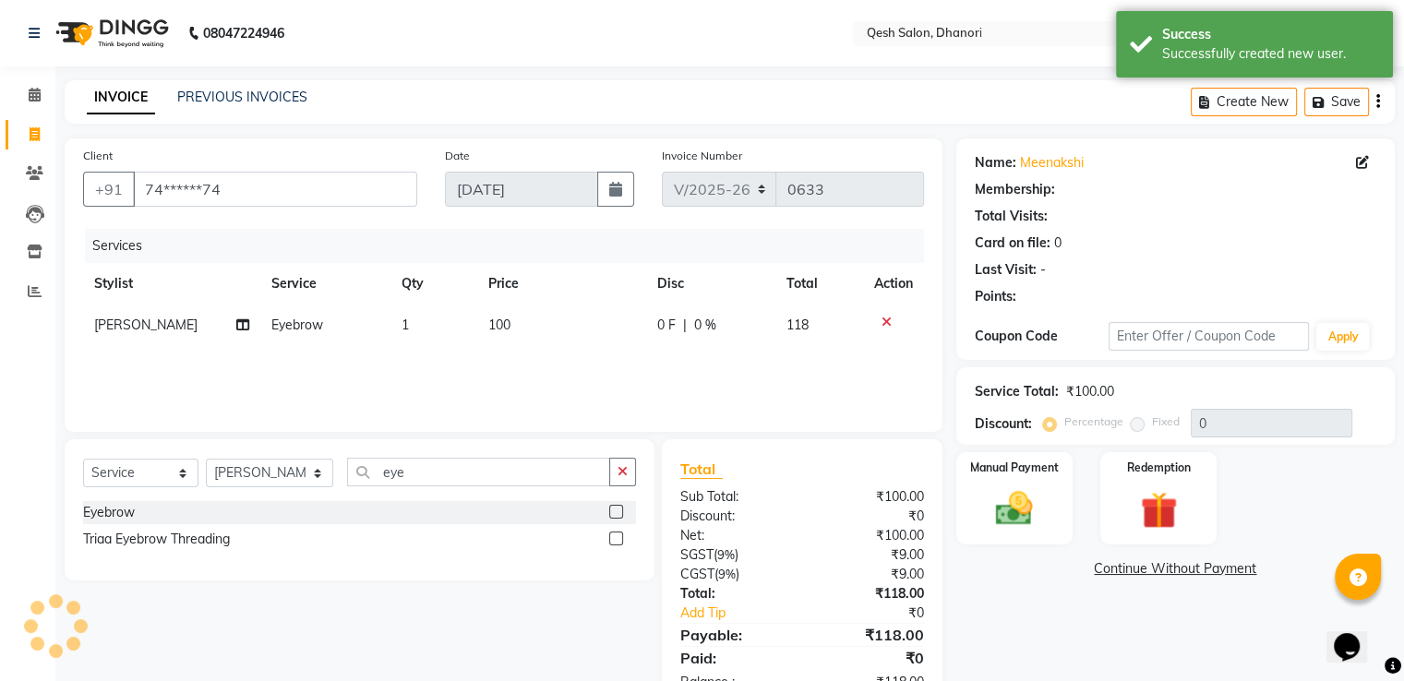
select select "1: Object"
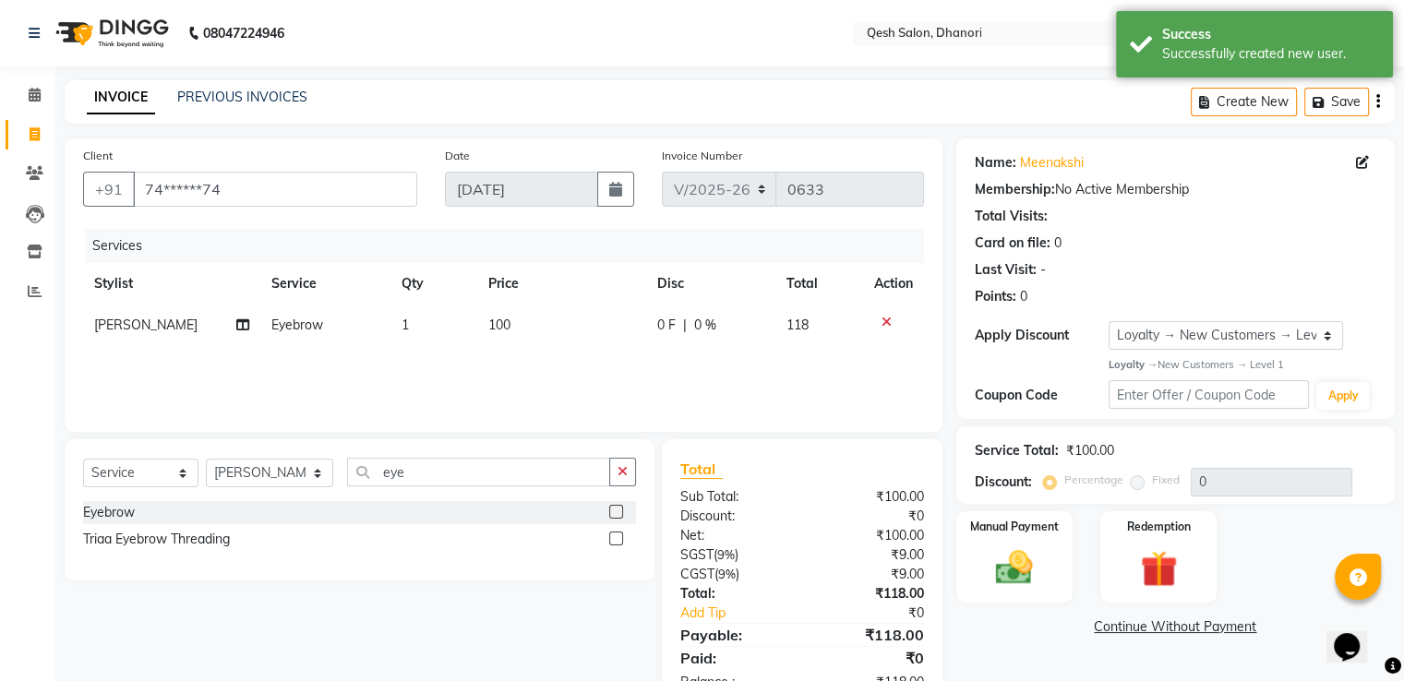
scroll to position [58, 0]
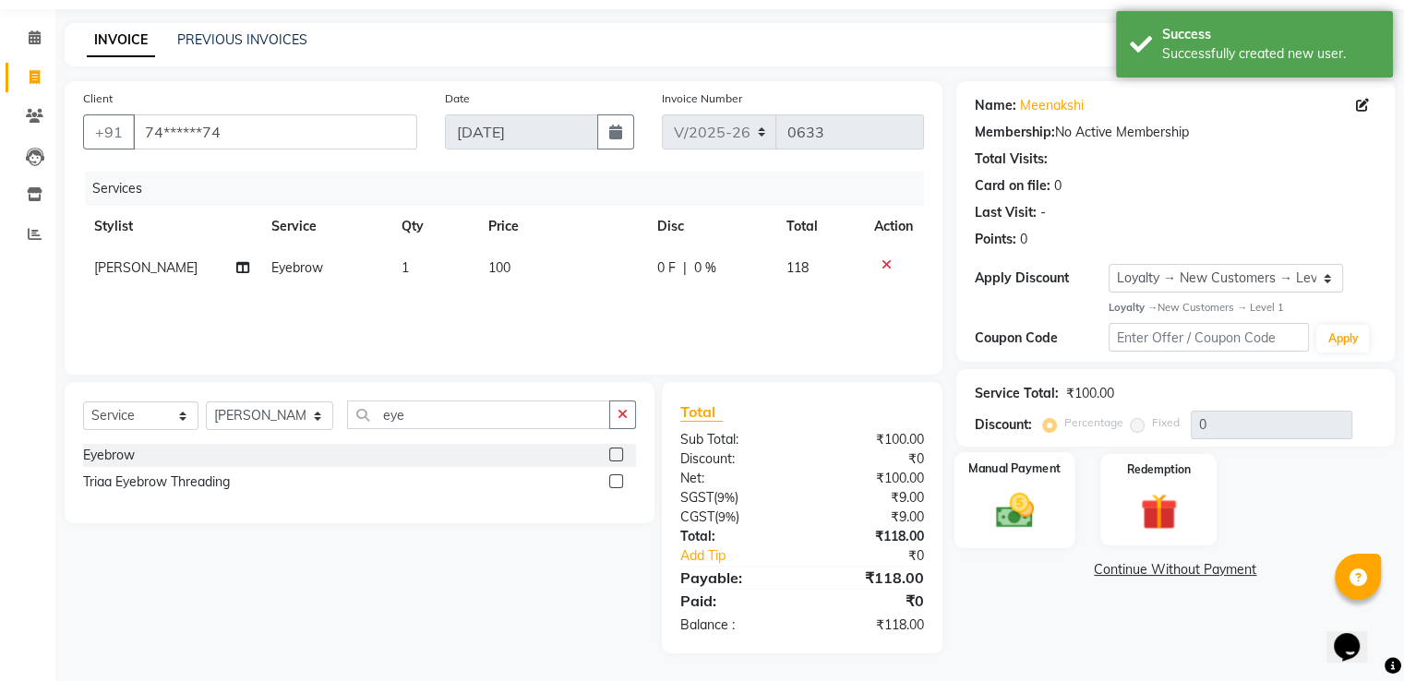
click at [993, 507] on img at bounding box center [1014, 510] width 62 height 44
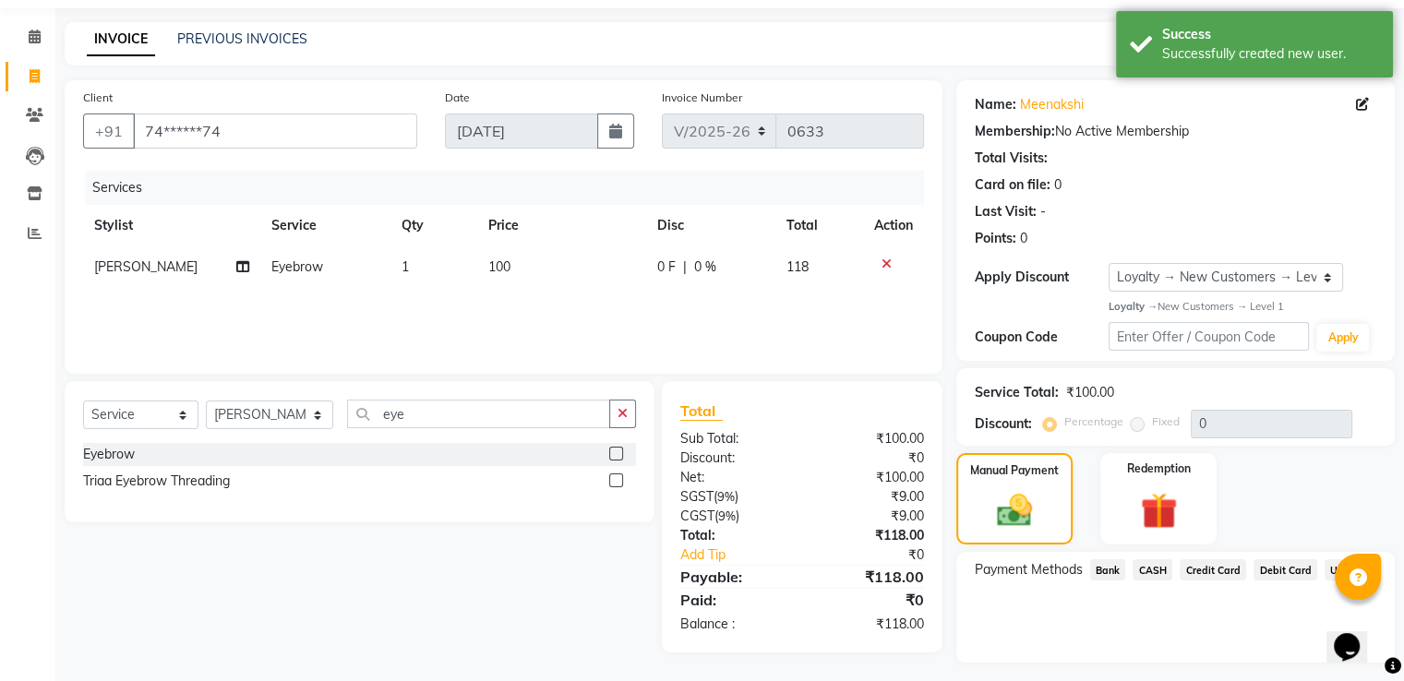
click at [1327, 571] on span "UPI" at bounding box center [1338, 569] width 29 height 21
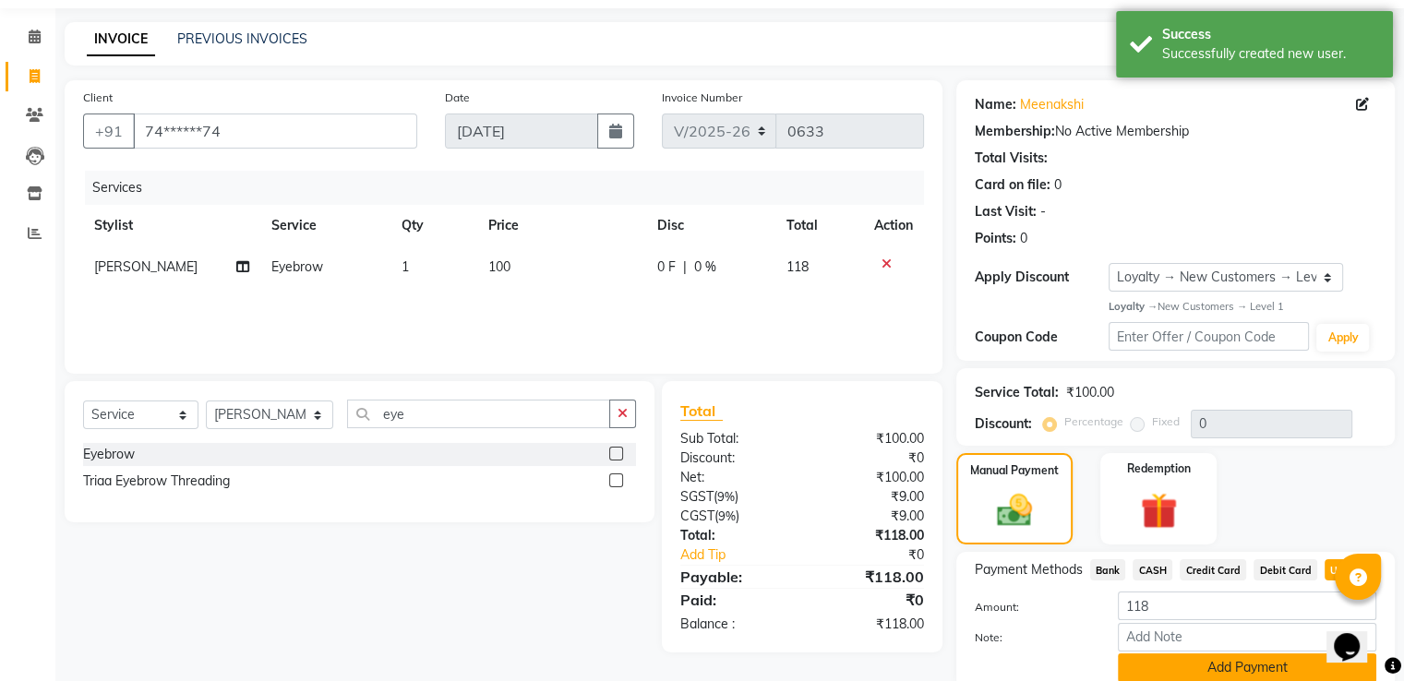
scroll to position [134, 0]
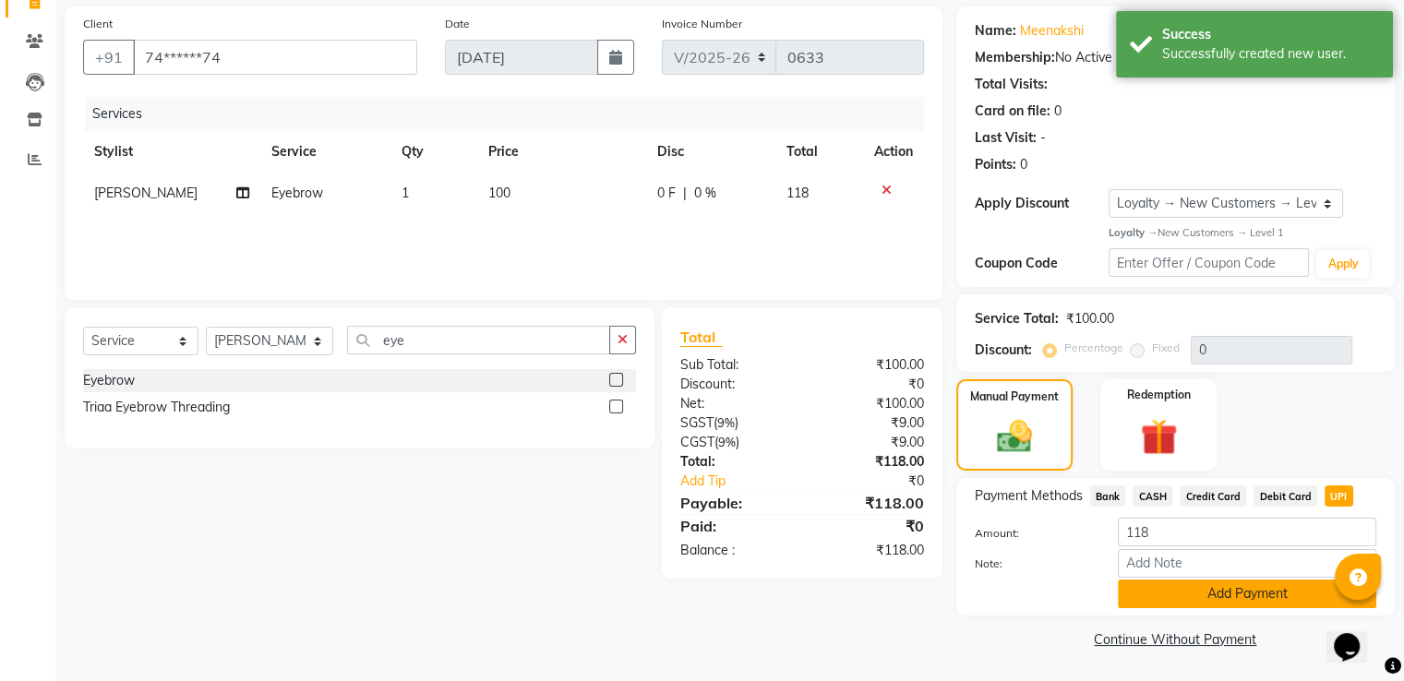
click at [1239, 593] on button "Add Payment" at bounding box center [1247, 594] width 258 height 29
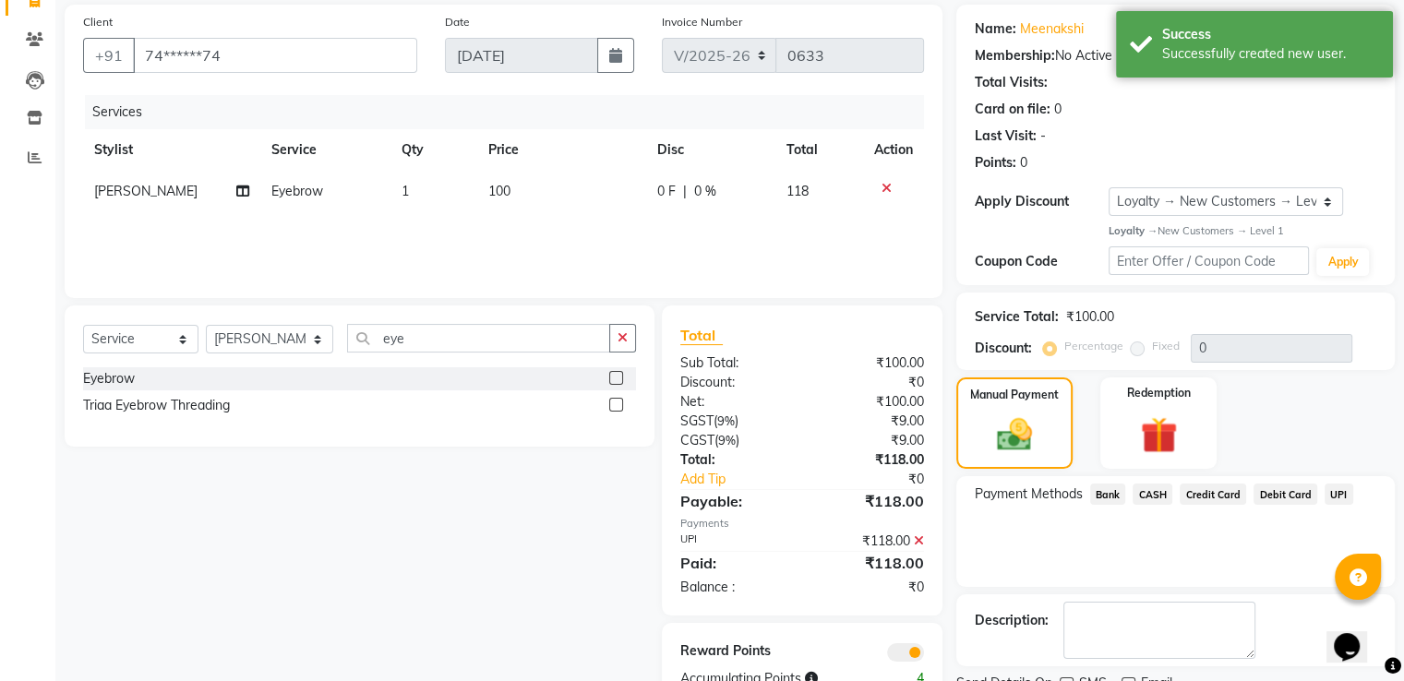
scroll to position [209, 0]
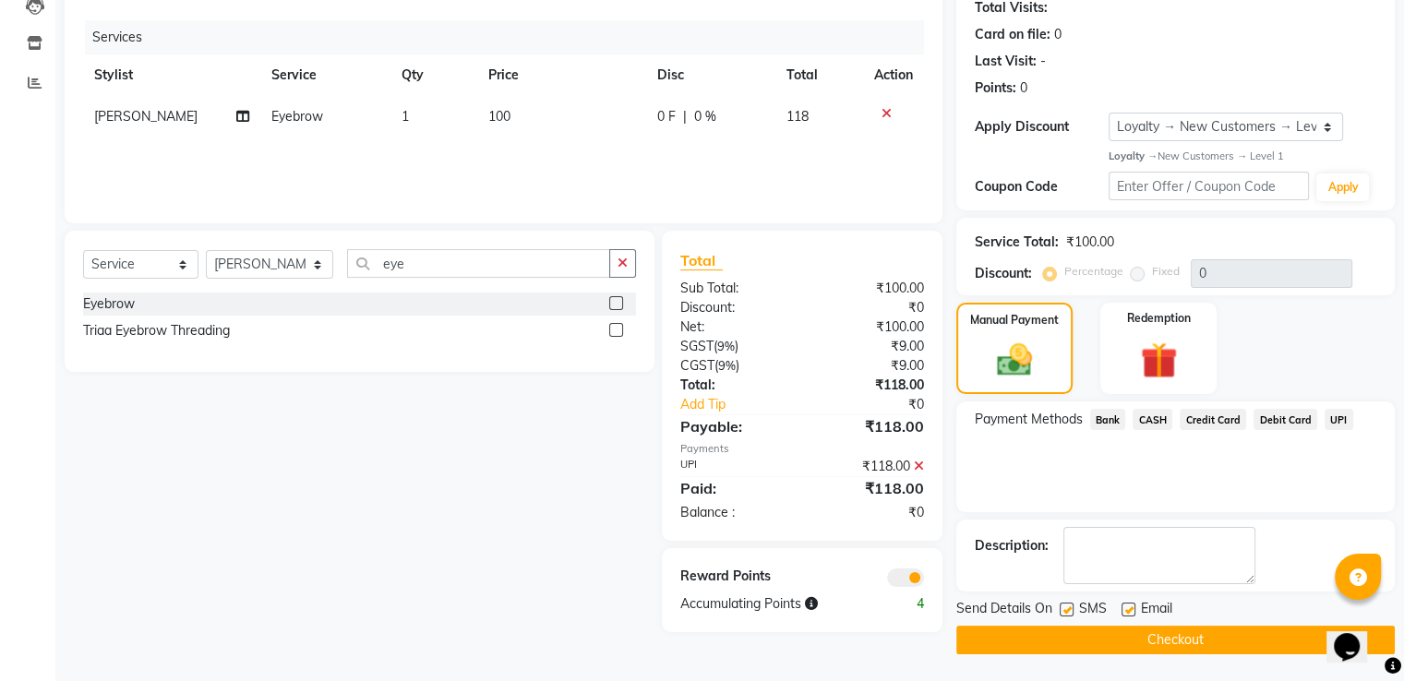
click at [1147, 417] on span "CASH" at bounding box center [1152, 419] width 40 height 21
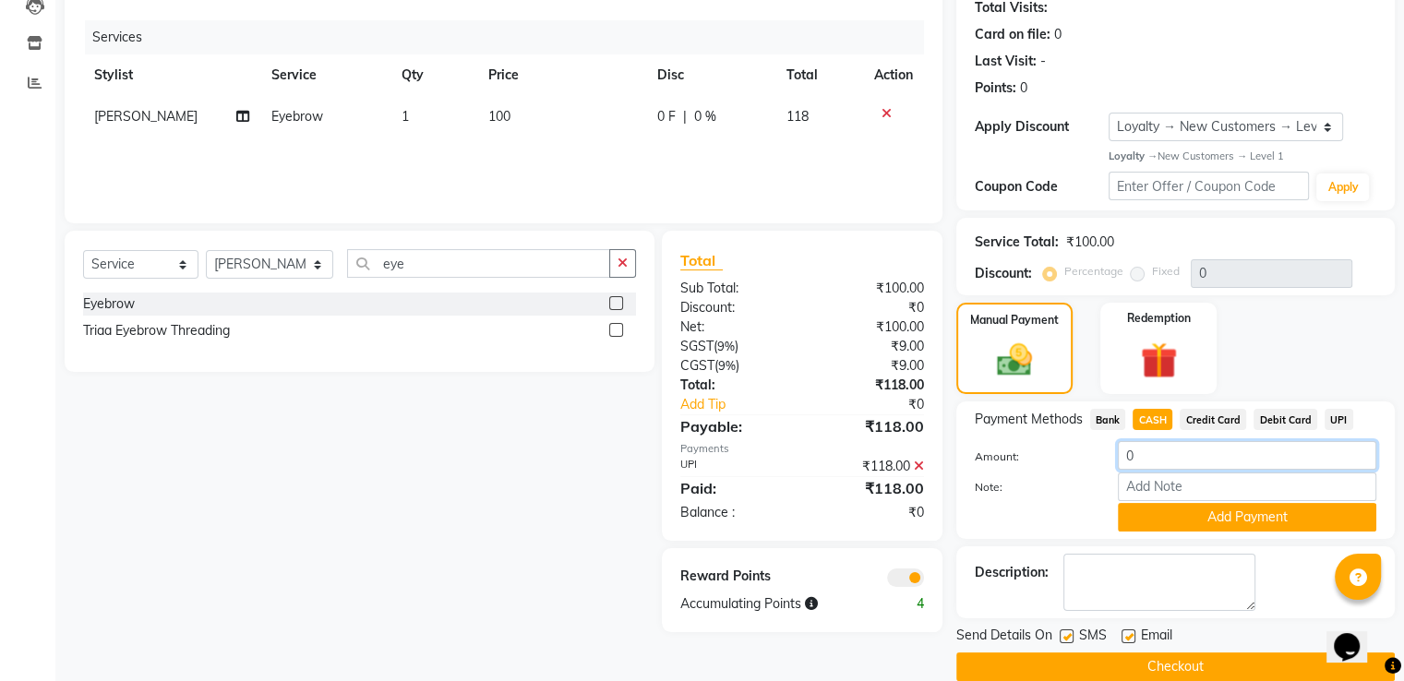
click at [1147, 457] on input "0" at bounding box center [1247, 455] width 258 height 29
type input "200"
click at [1229, 517] on button "Add Payment" at bounding box center [1247, 517] width 258 height 29
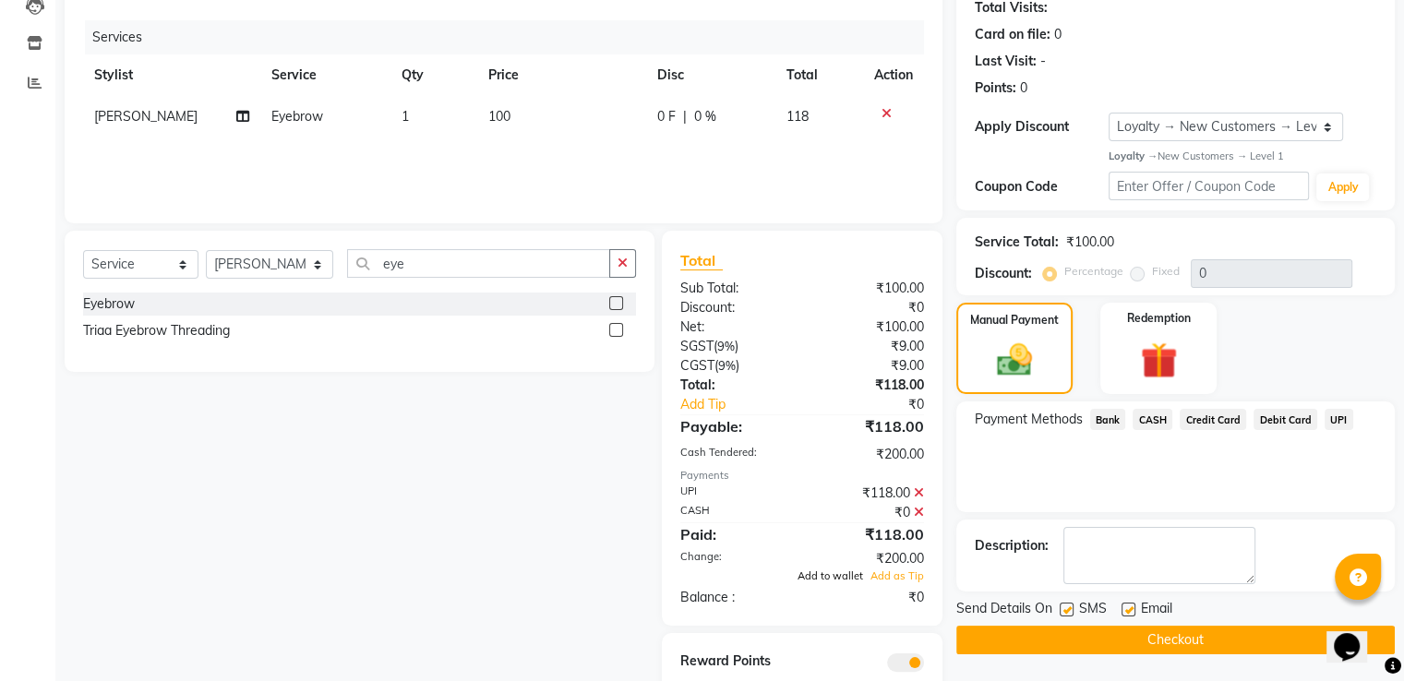
click at [812, 574] on span "Add to wallet" at bounding box center [830, 575] width 66 height 13
click at [914, 491] on icon at bounding box center [919, 492] width 10 height 13
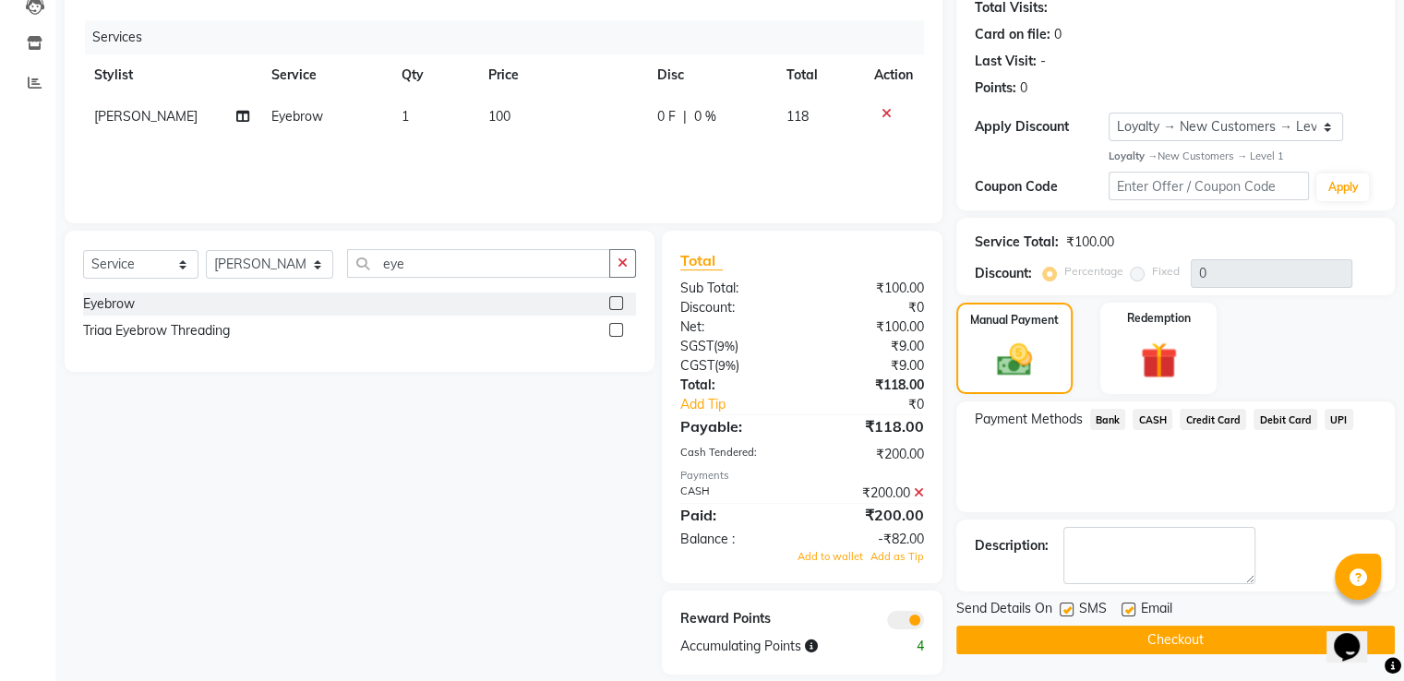
click at [916, 492] on icon at bounding box center [919, 492] width 10 height 13
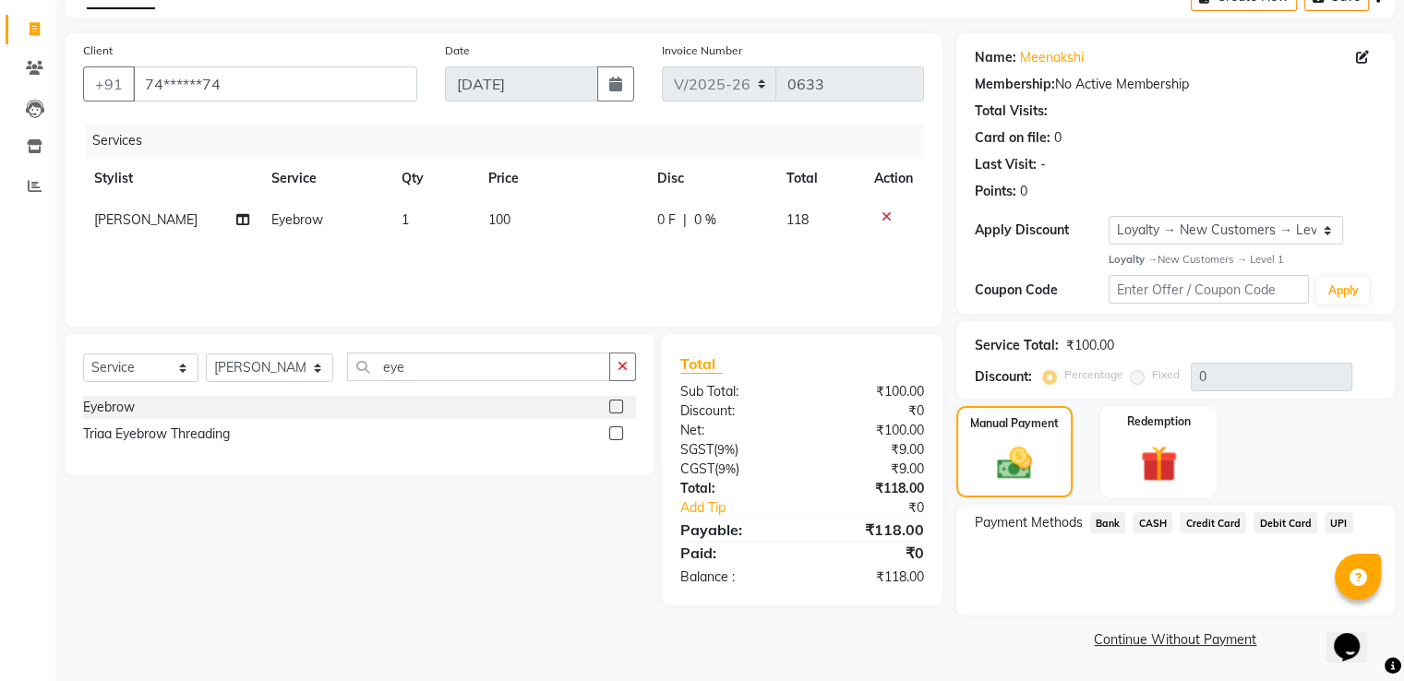
click at [1155, 525] on span "CASH" at bounding box center [1152, 522] width 40 height 21
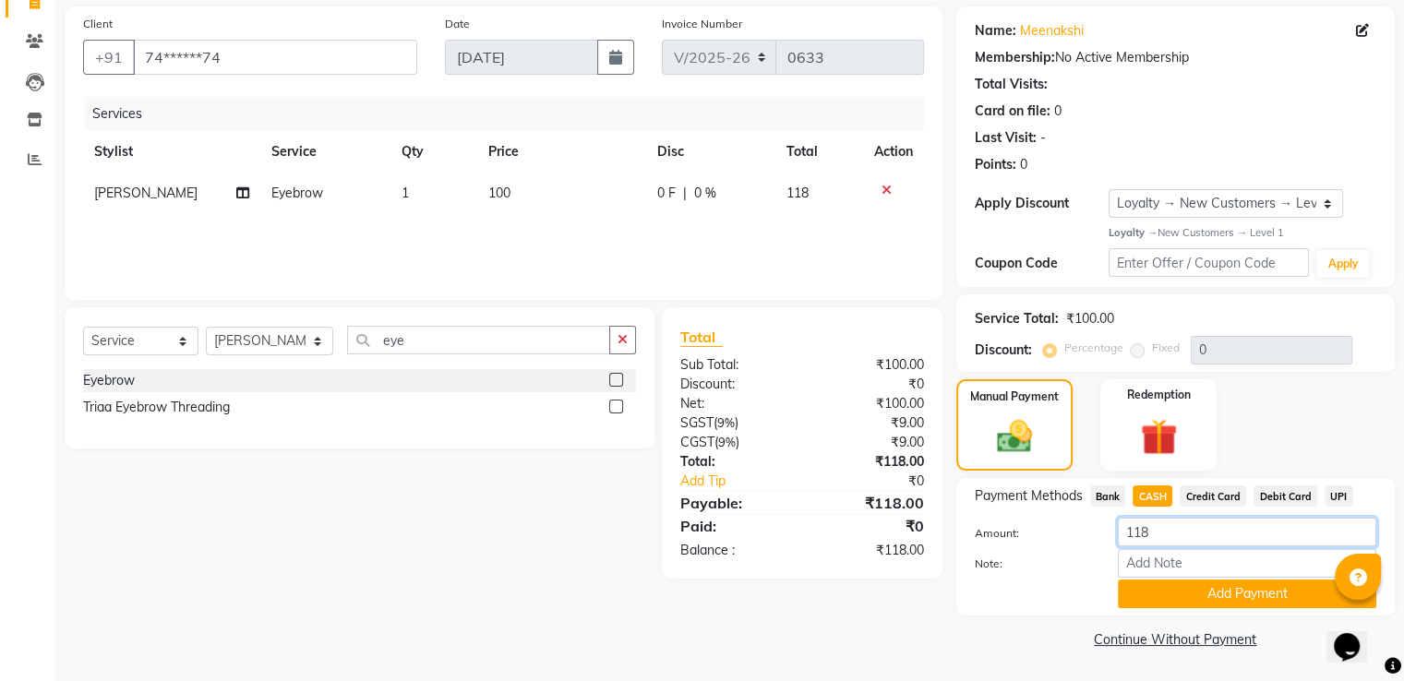
click at [1171, 530] on input "118" at bounding box center [1247, 532] width 258 height 29
type input "1"
type input "200"
click at [1172, 593] on button "Add Payment" at bounding box center [1247, 594] width 258 height 29
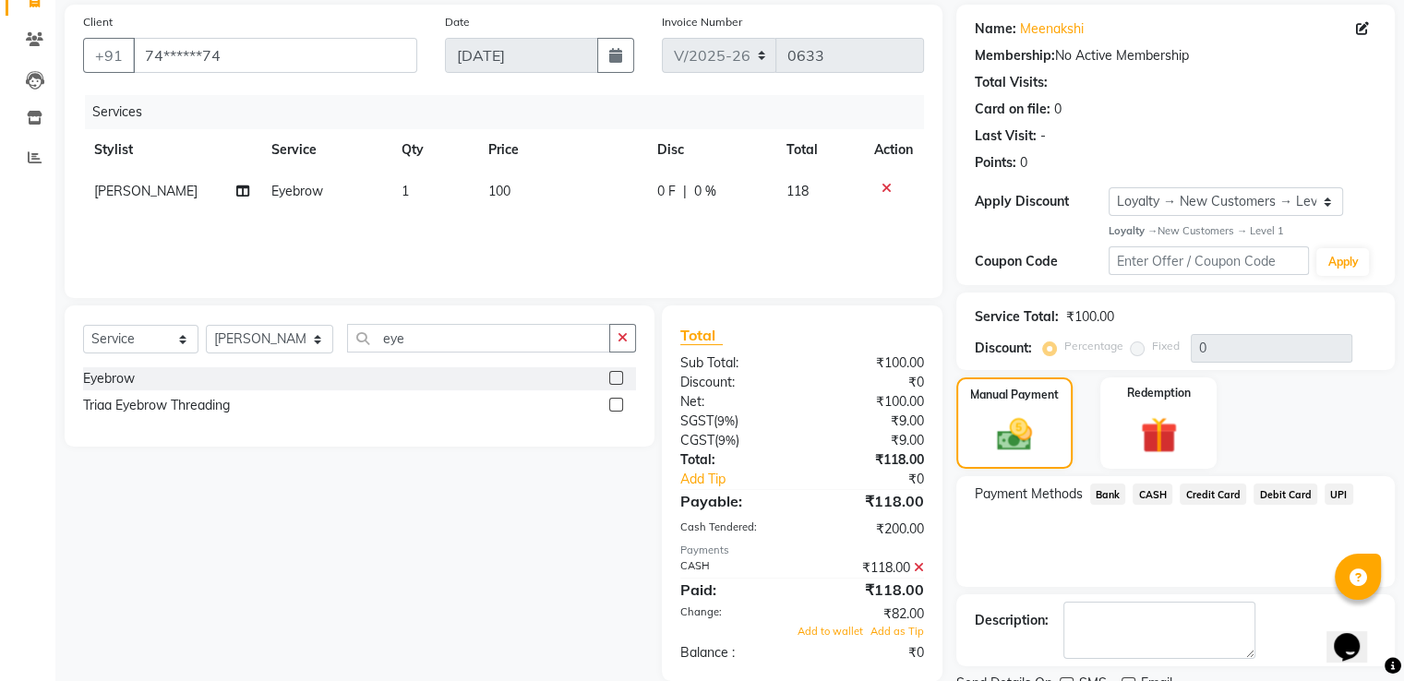
scroll to position [255, 0]
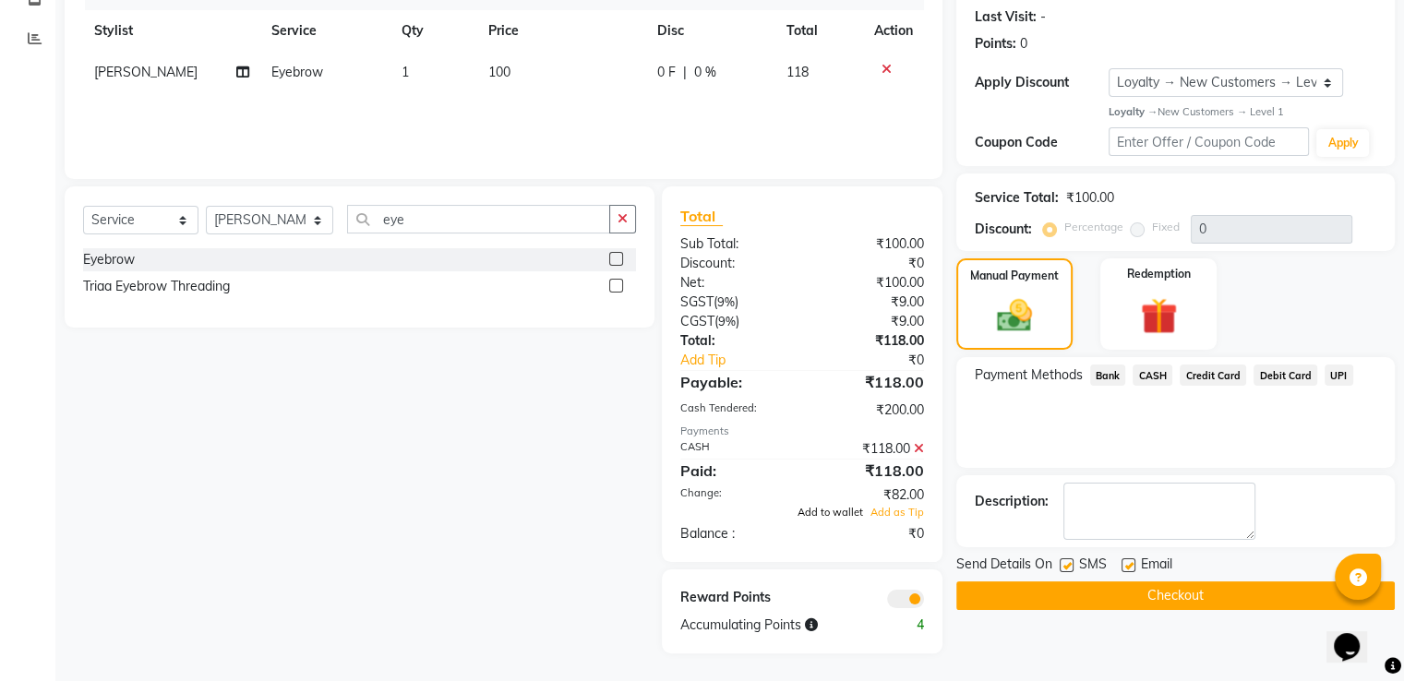
click at [838, 511] on span "Add to wallet" at bounding box center [830, 512] width 66 height 13
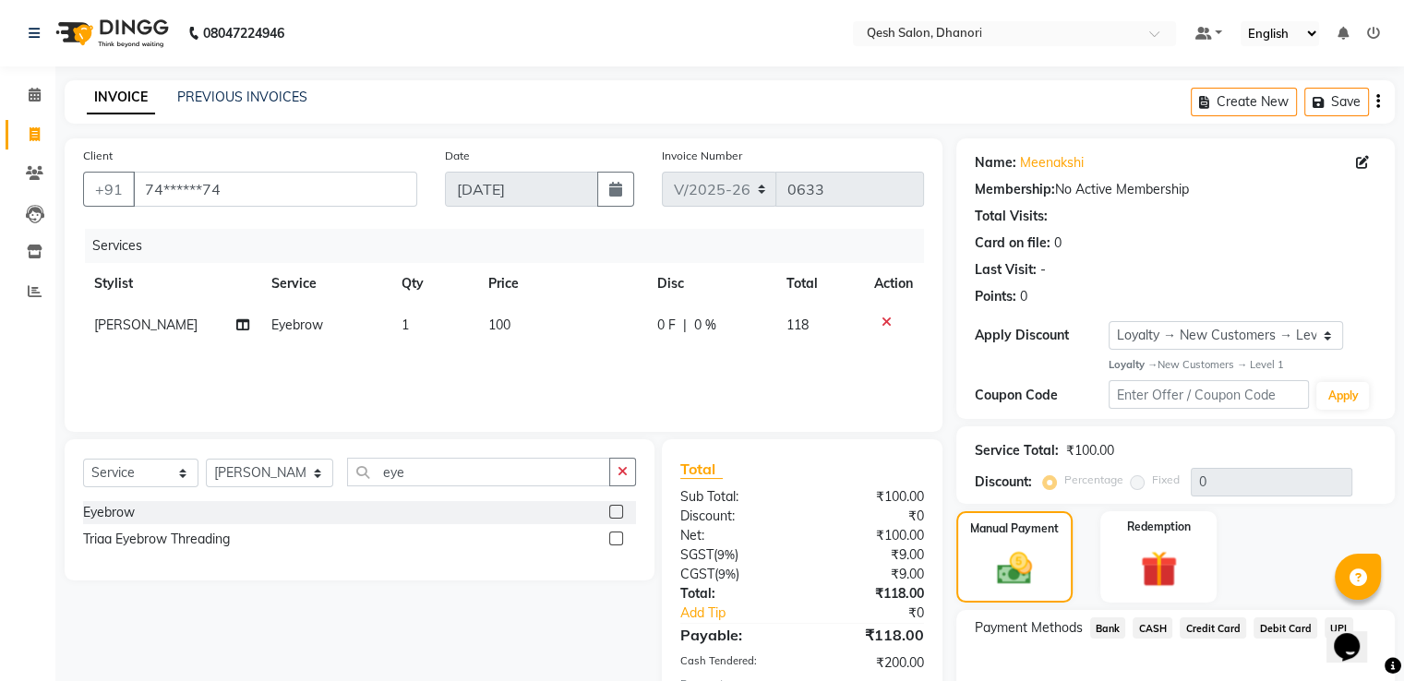
scroll to position [238, 0]
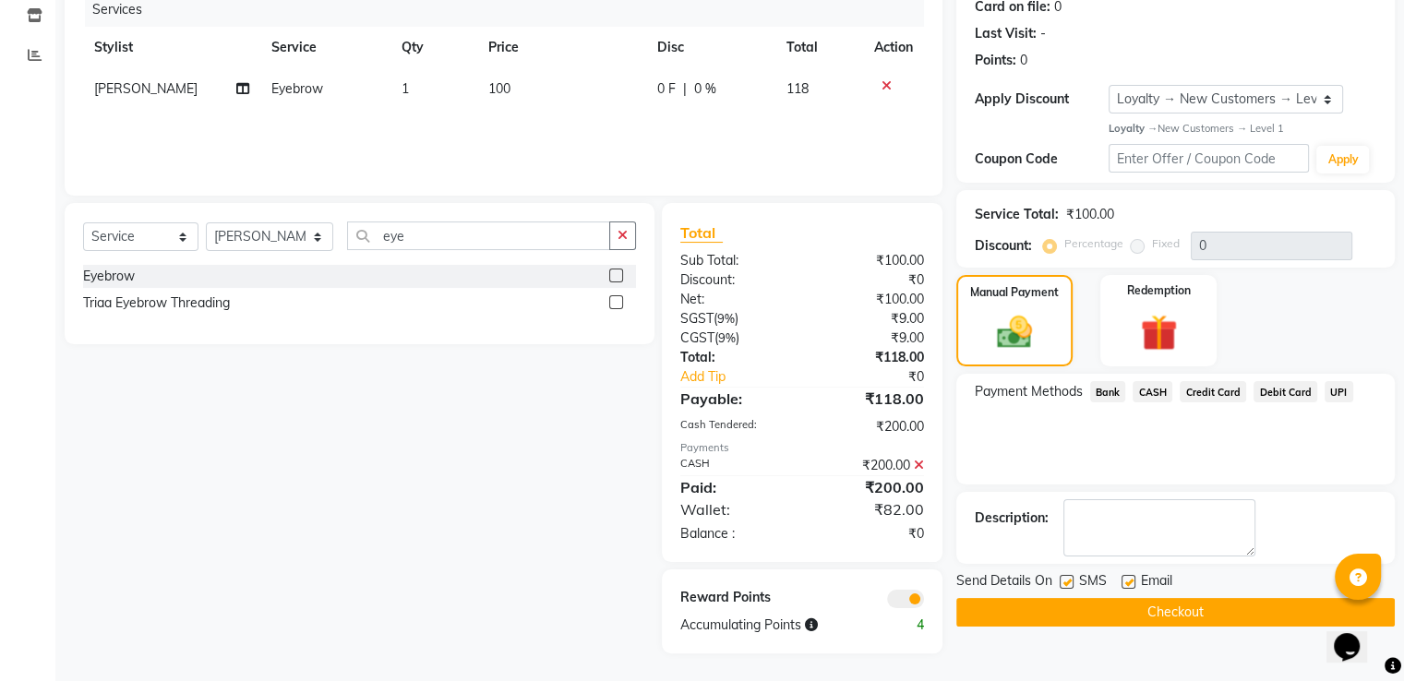
click at [1155, 608] on button "Checkout" at bounding box center [1175, 612] width 438 height 29
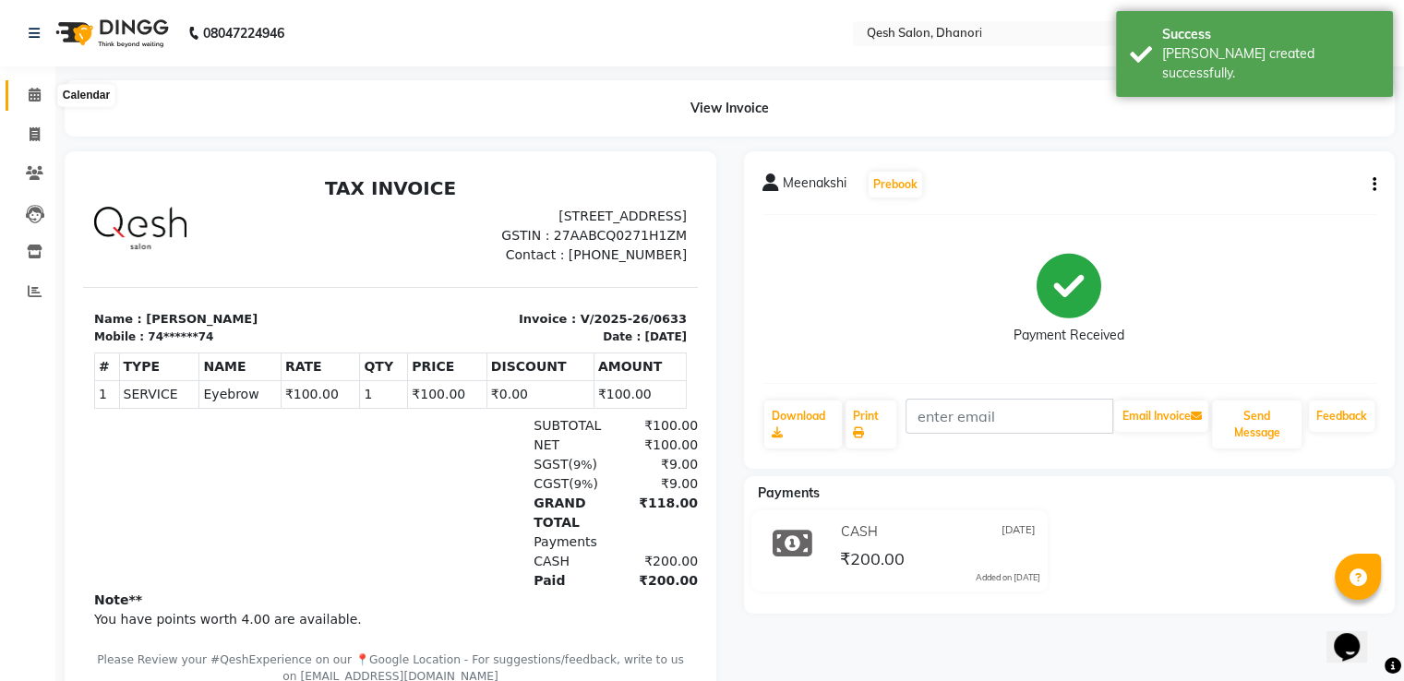
click at [31, 93] on icon at bounding box center [35, 95] width 12 height 14
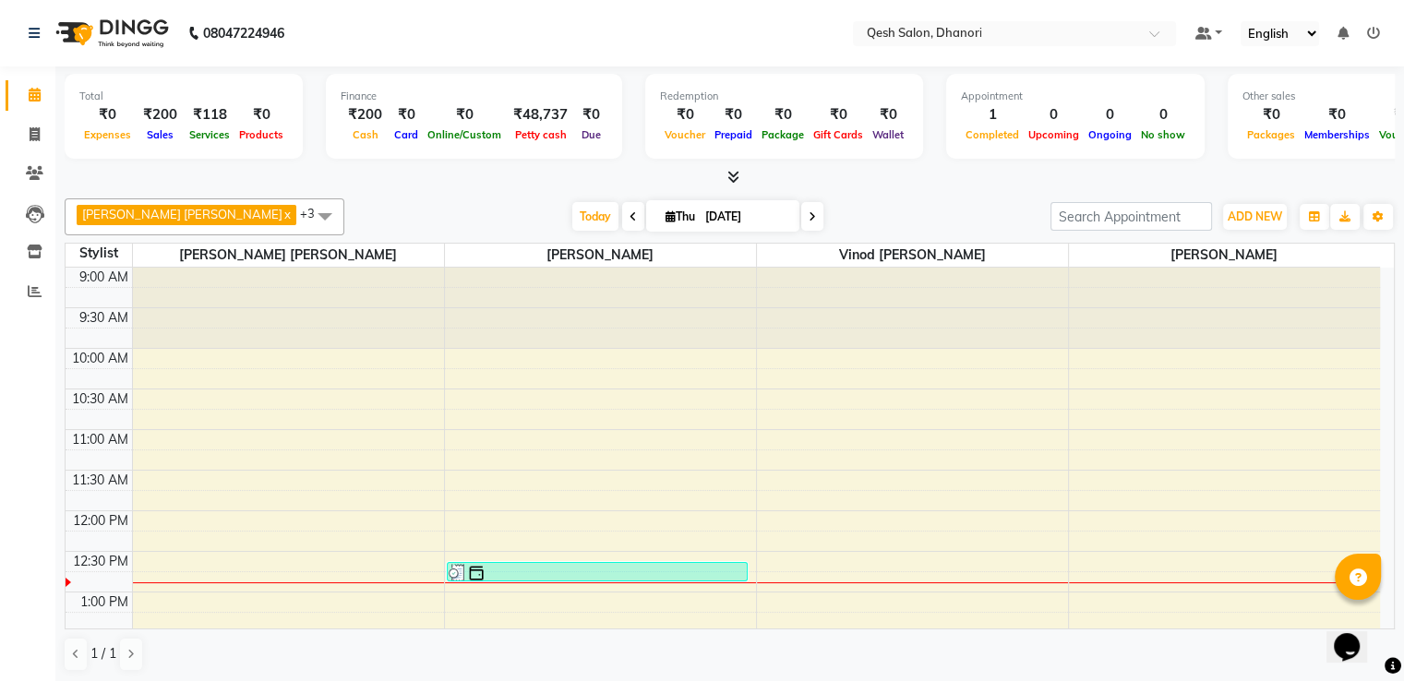
scroll to position [92, 0]
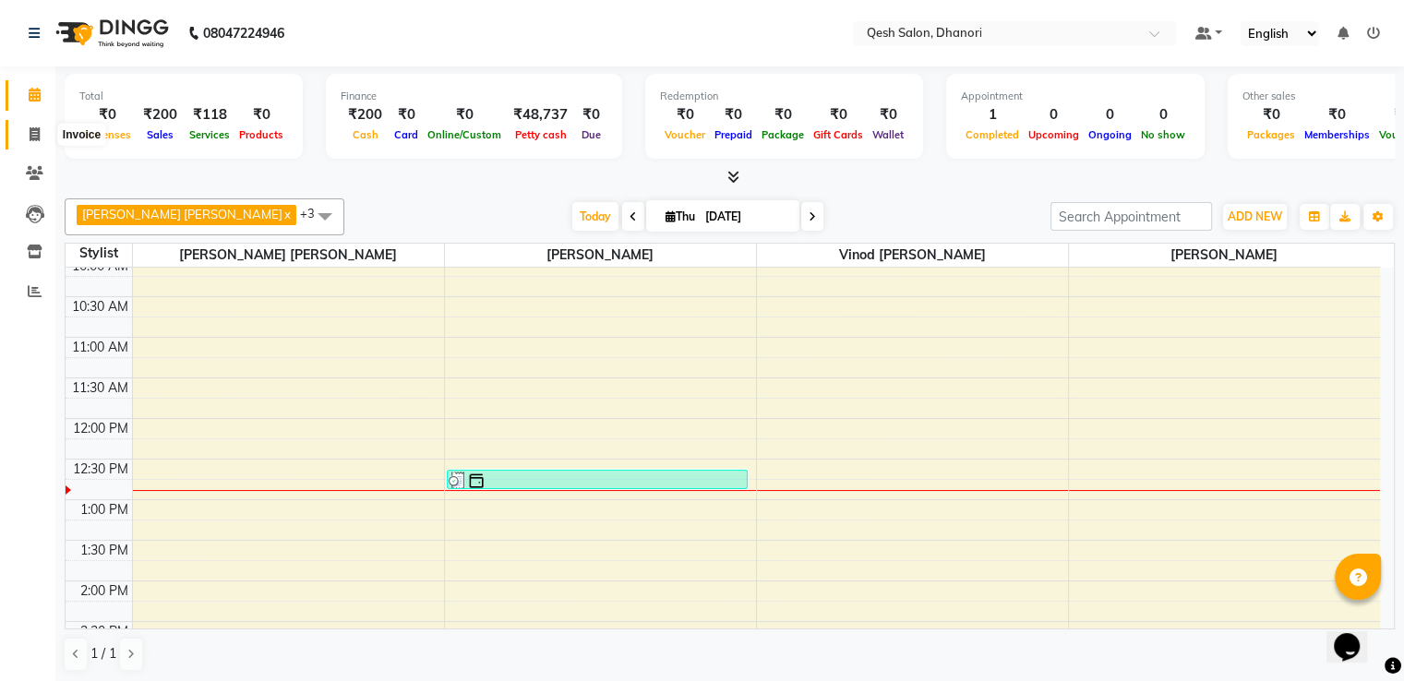
click at [30, 136] on icon at bounding box center [35, 134] width 10 height 14
select select "service"
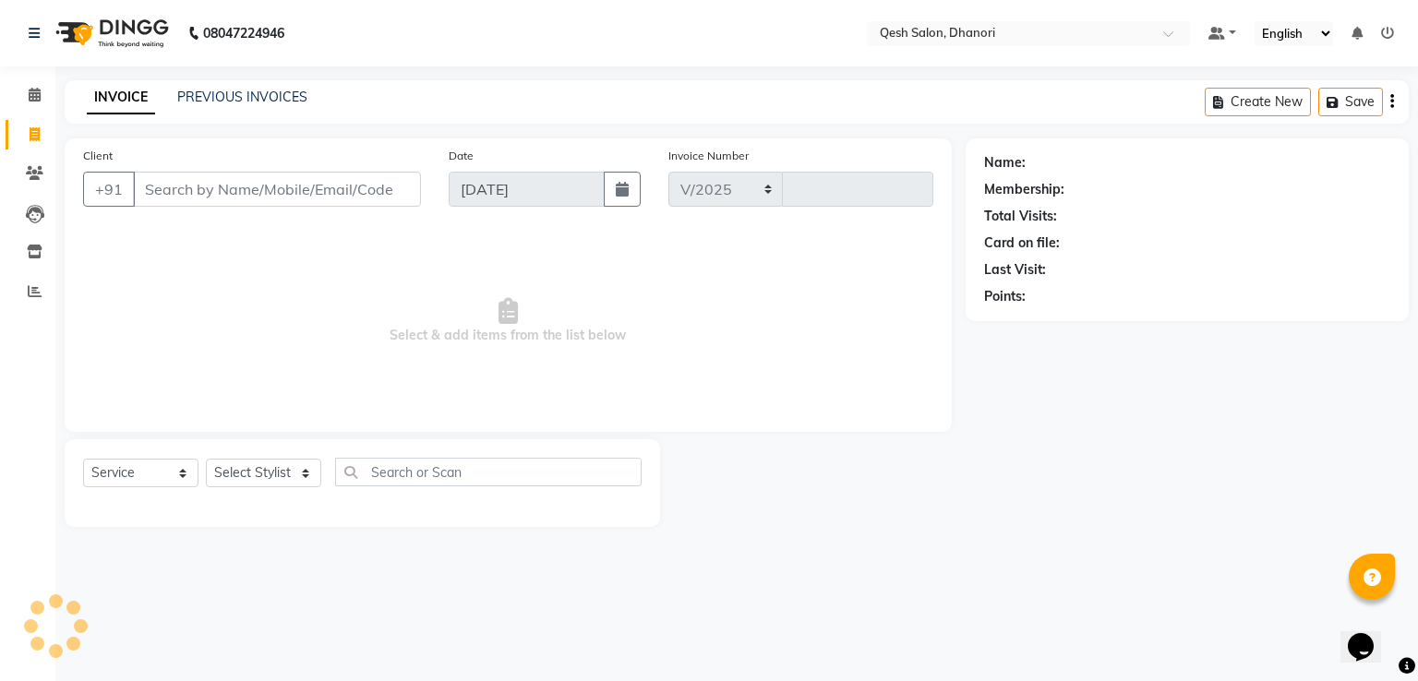
select select "7641"
type input "0634"
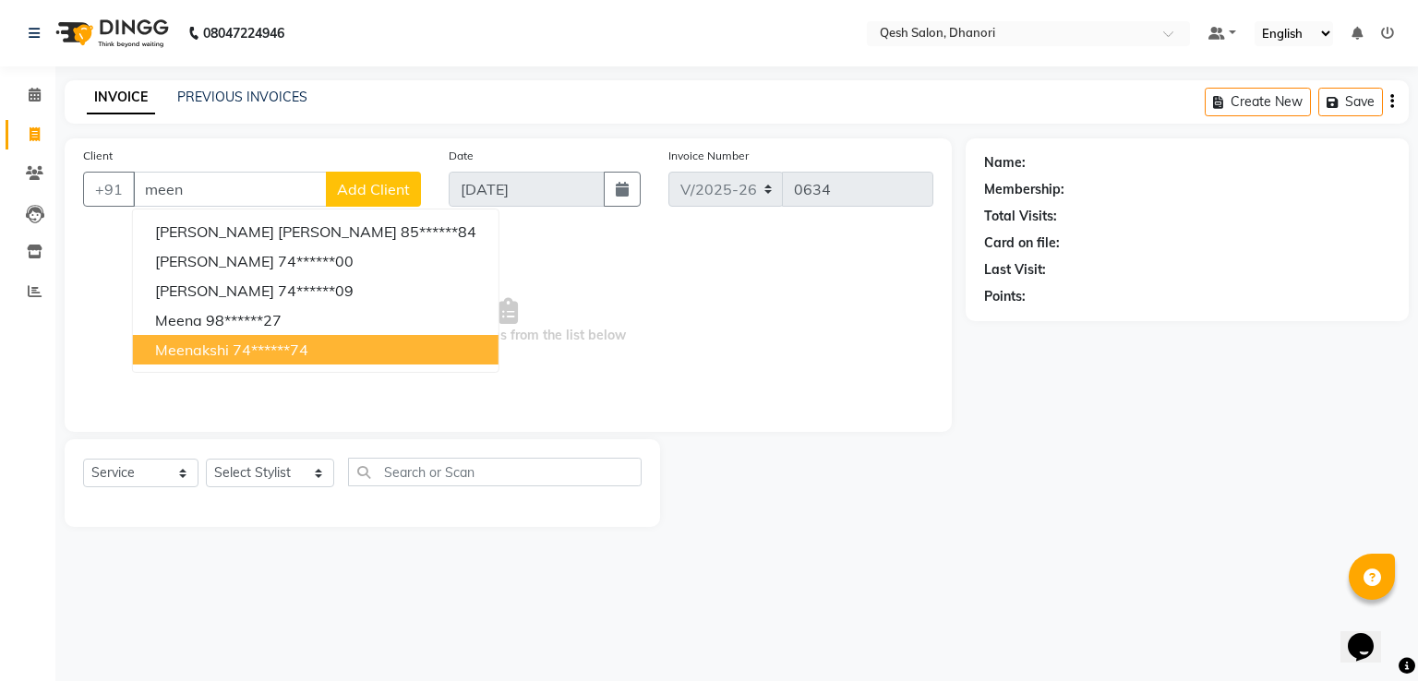
click at [240, 353] on ngb-highlight "74******74" at bounding box center [271, 350] width 76 height 18
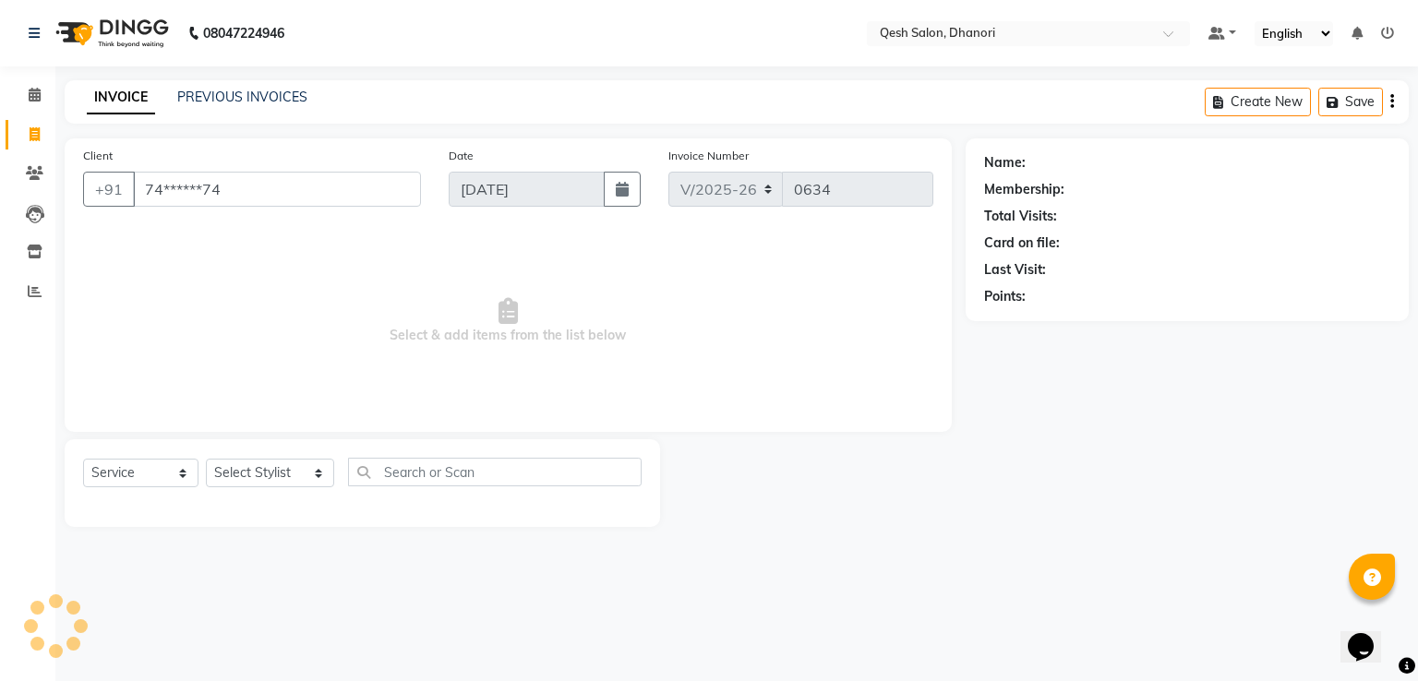
type input "74******74"
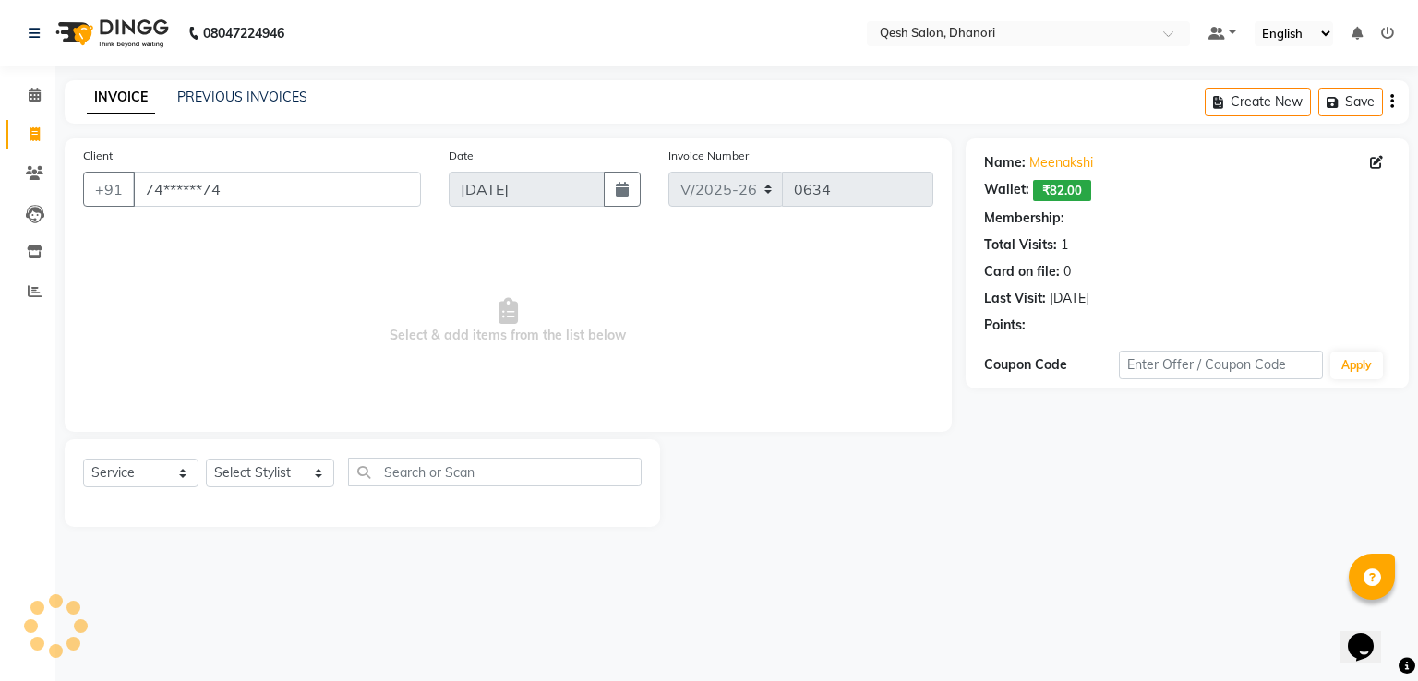
select select "1: Object"
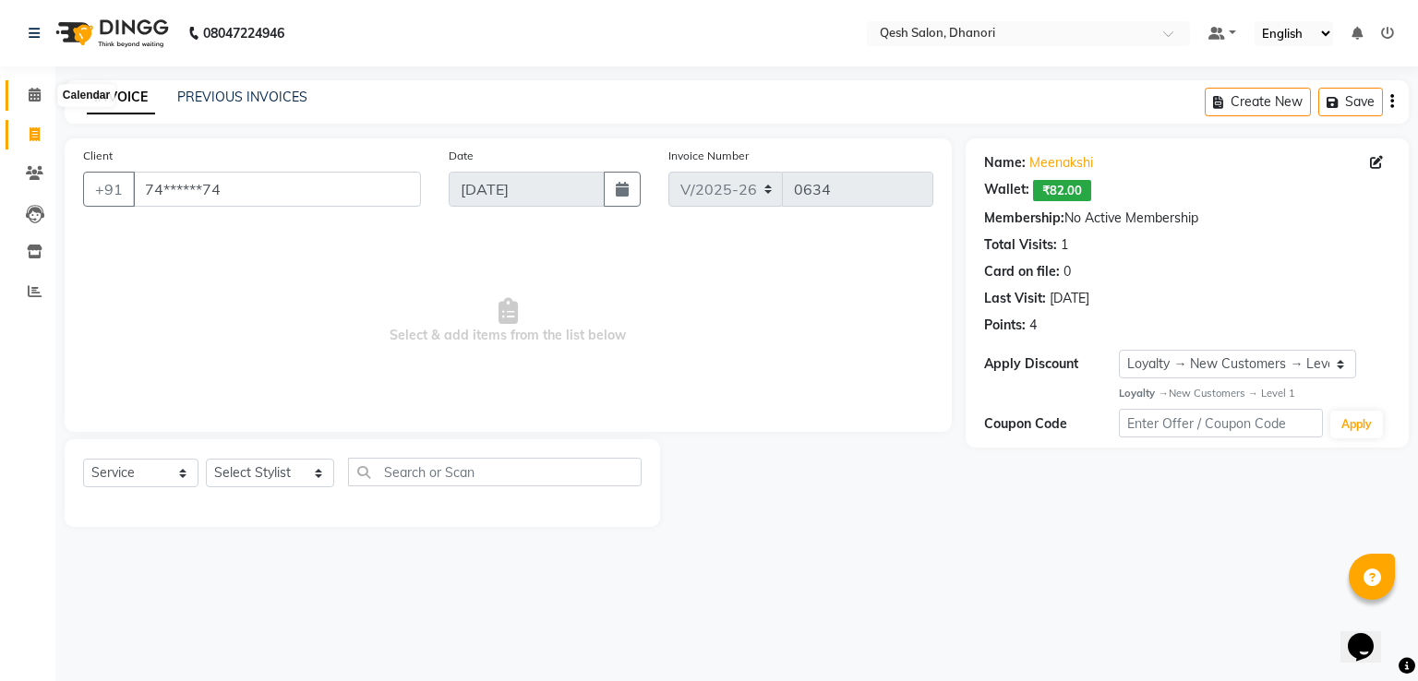
click at [30, 97] on icon at bounding box center [35, 95] width 12 height 14
